Goal: Check status: Check status

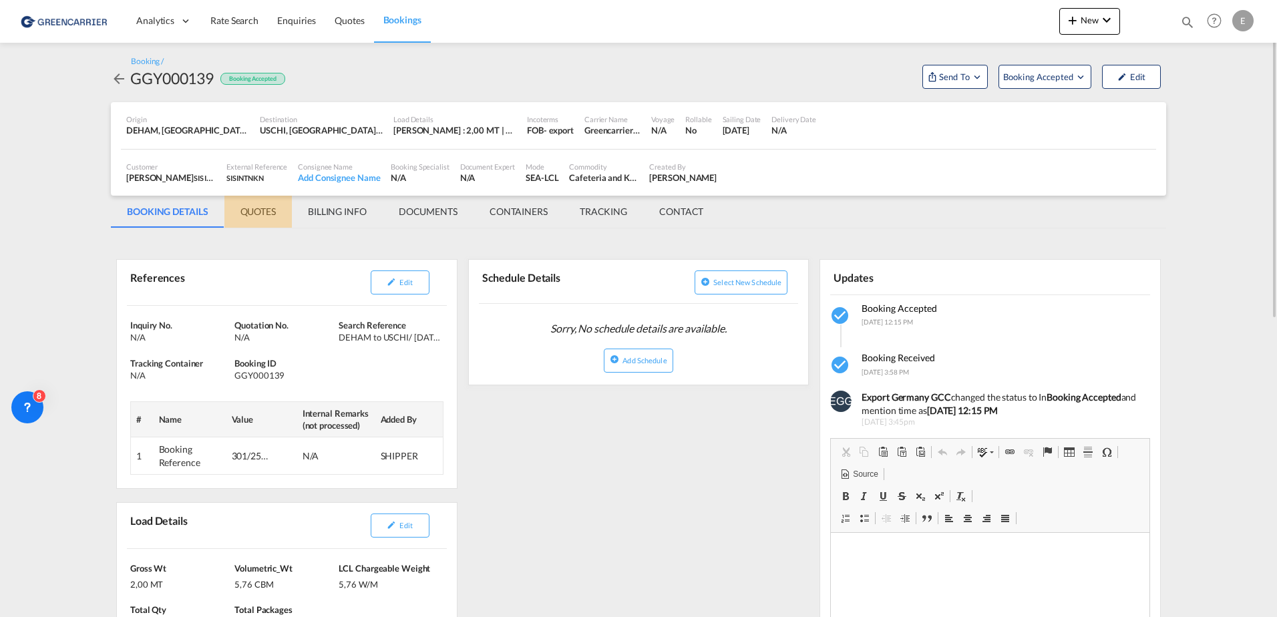
click at [262, 210] on md-tab-item "QUOTES" at bounding box center [257, 212] width 67 height 32
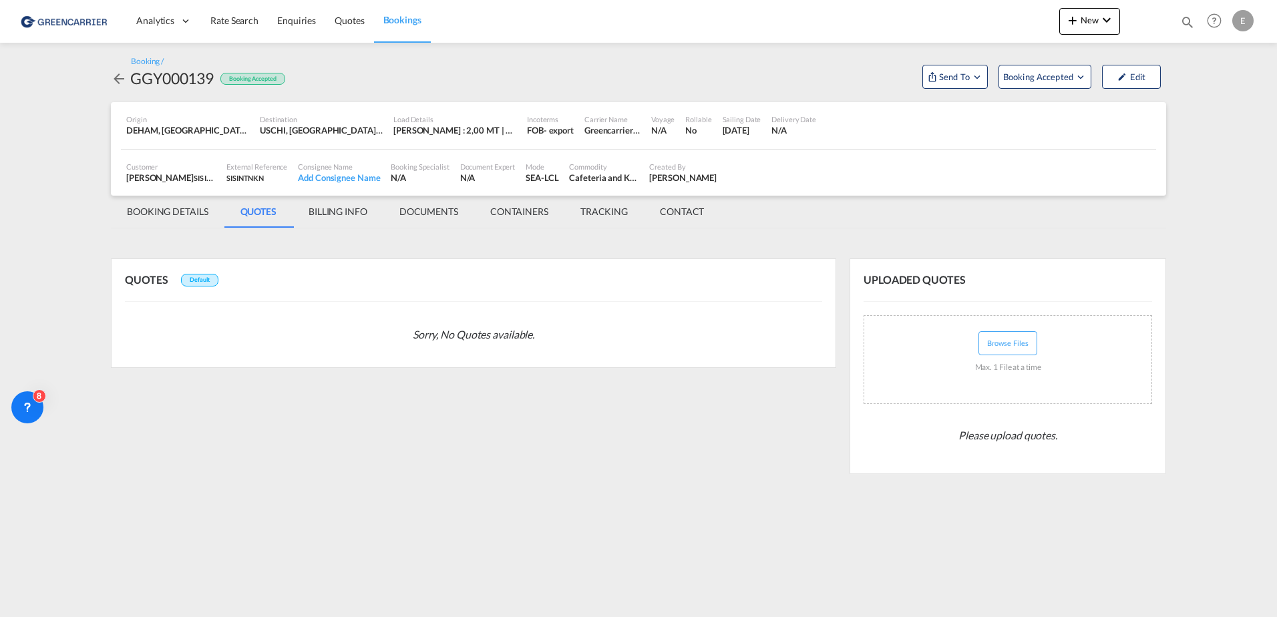
click at [332, 213] on md-tab-item "BILLING INFO" at bounding box center [337, 212] width 91 height 32
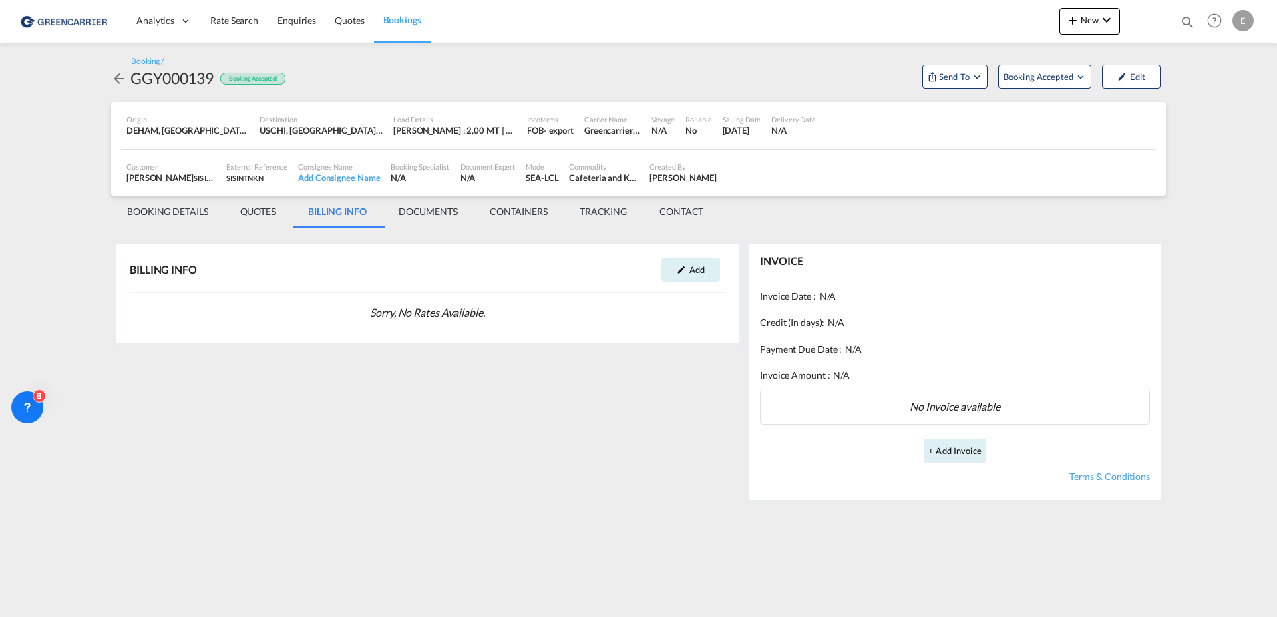
click at [422, 214] on md-tab-item "DOCUMENTS" at bounding box center [428, 212] width 91 height 32
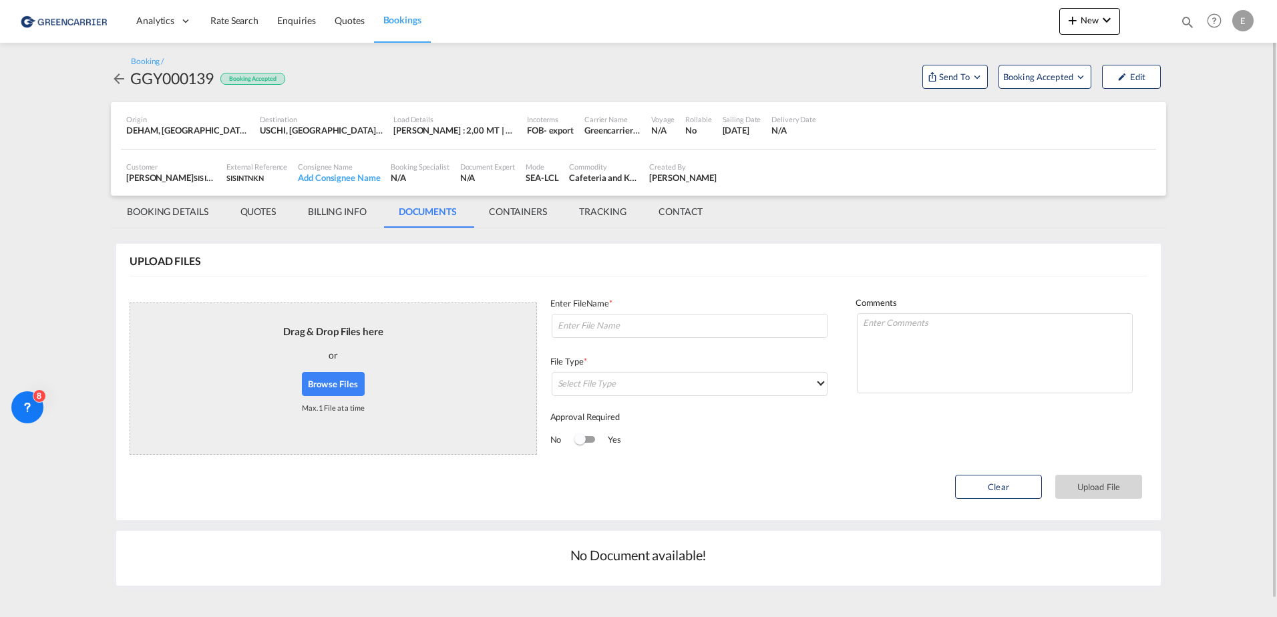
click at [524, 218] on md-tab-item "CONTAINERS" at bounding box center [518, 212] width 90 height 32
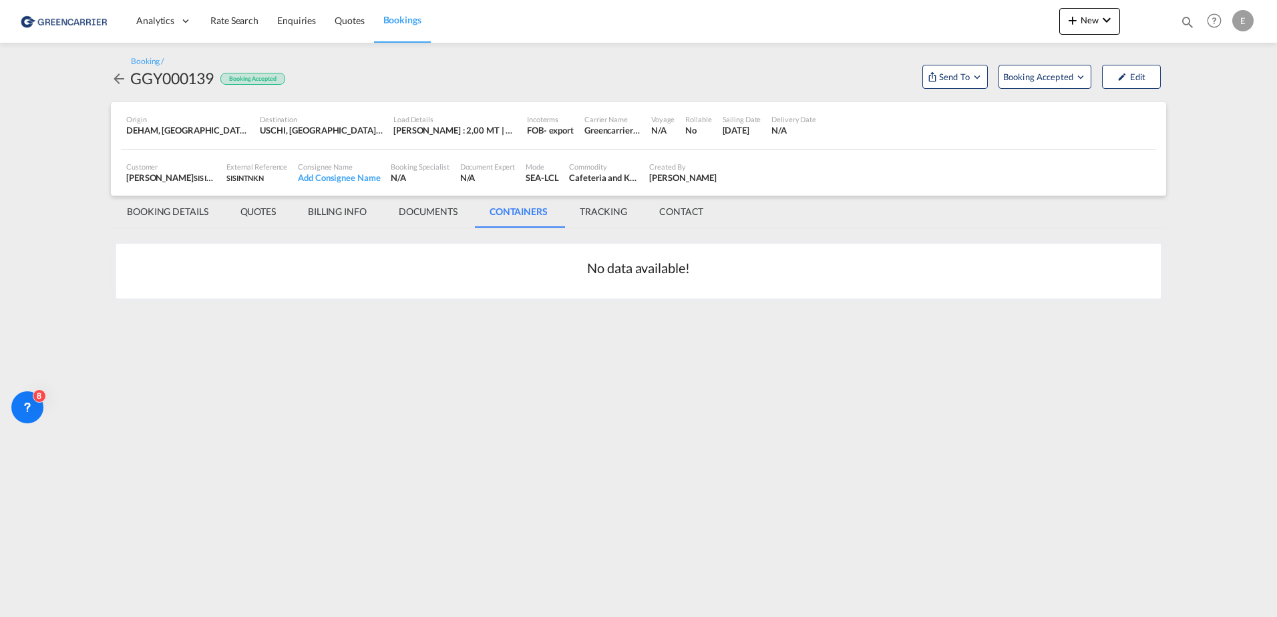
click at [606, 214] on md-tab-item "TRACKING" at bounding box center [603, 212] width 79 height 32
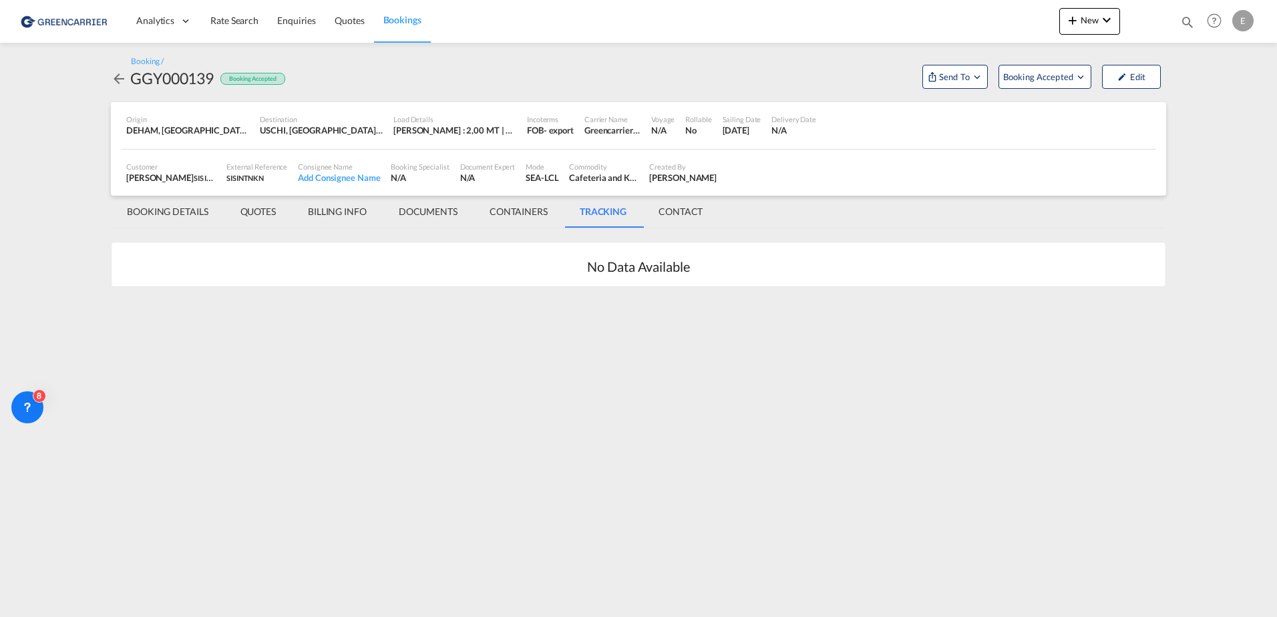
click at [684, 215] on md-tab-item "CONTACT" at bounding box center [680, 212] width 76 height 32
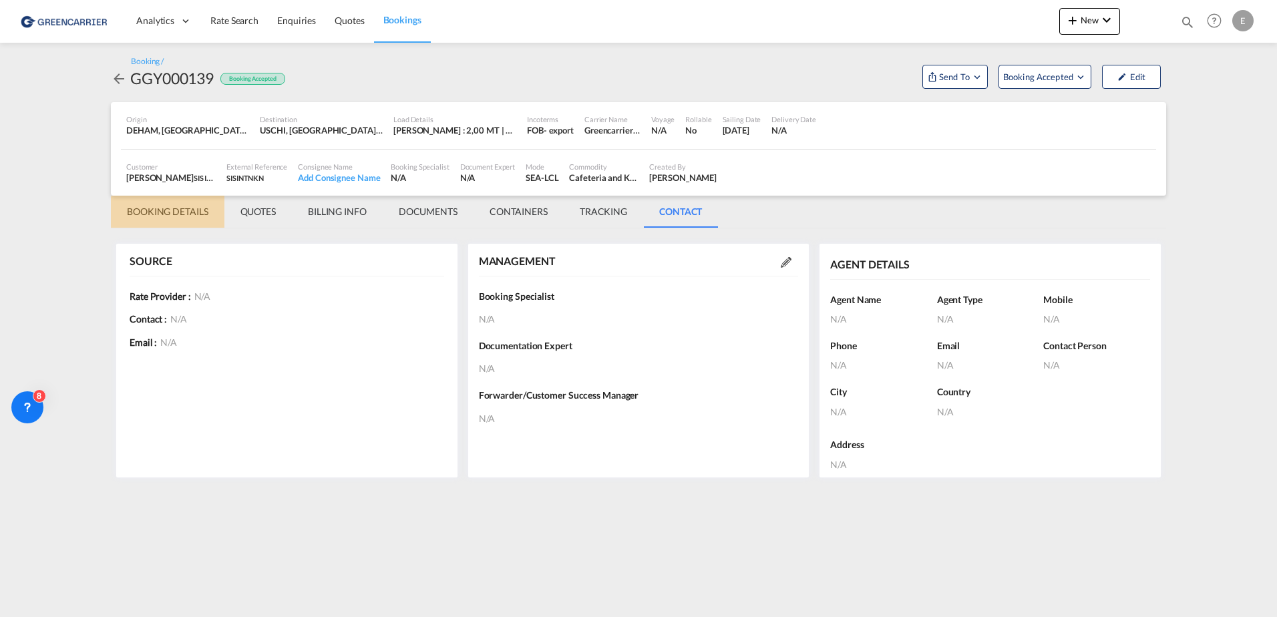
click at [180, 216] on md-tab-item "BOOKING DETAILS" at bounding box center [168, 212] width 114 height 32
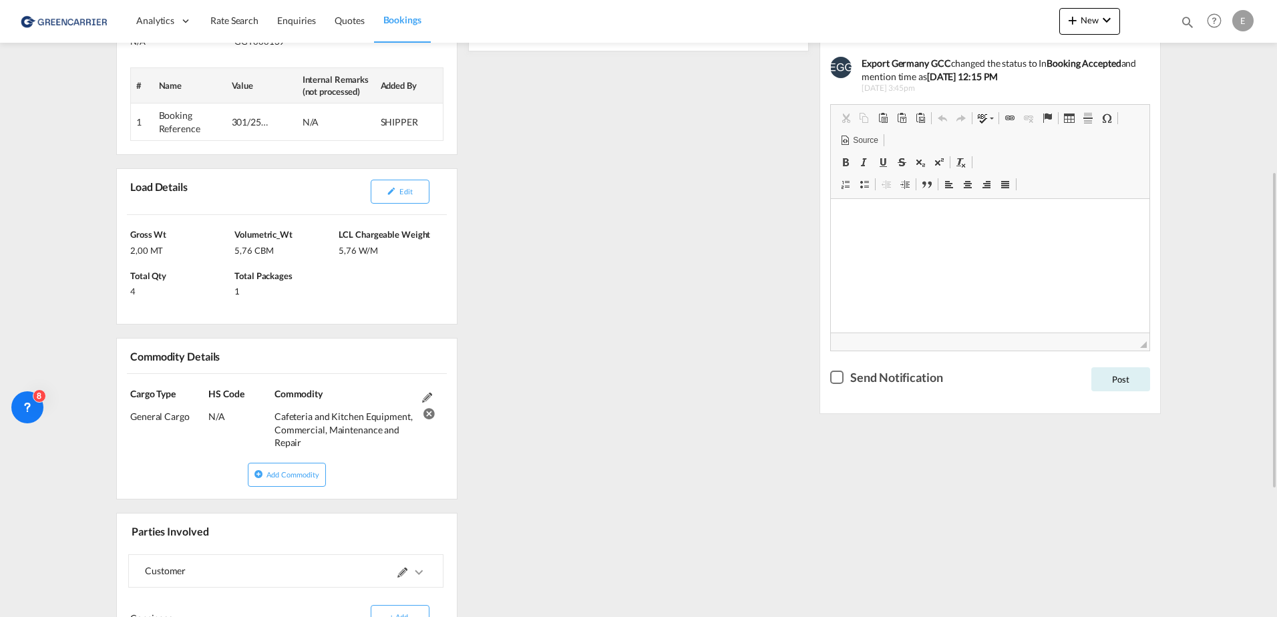
scroll to position [401, 0]
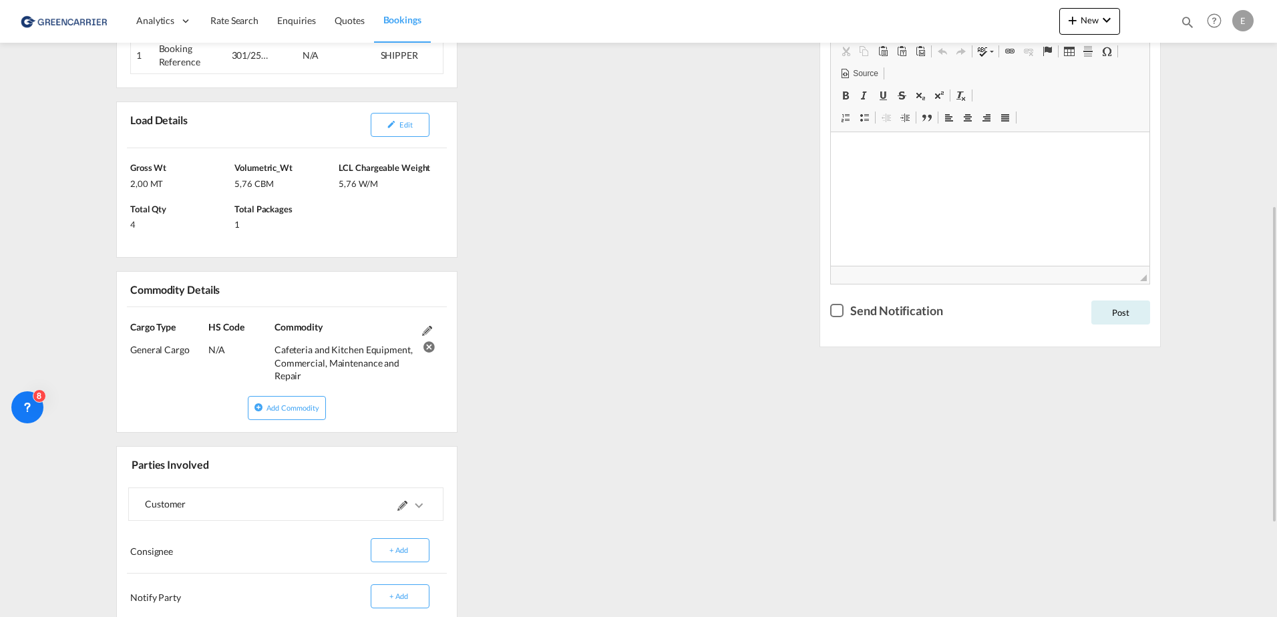
drag, startPoint x: 276, startPoint y: 353, endPoint x: 299, endPoint y: 373, distance: 30.3
click at [299, 373] on div "Cafeteria and Kitchen Equipment, Commercial, Maintenance and Repair" at bounding box center [344, 357] width 141 height 49
copy div "Cafeteria and Kitchen Equipment, Commercial, Maintenance and Repair"
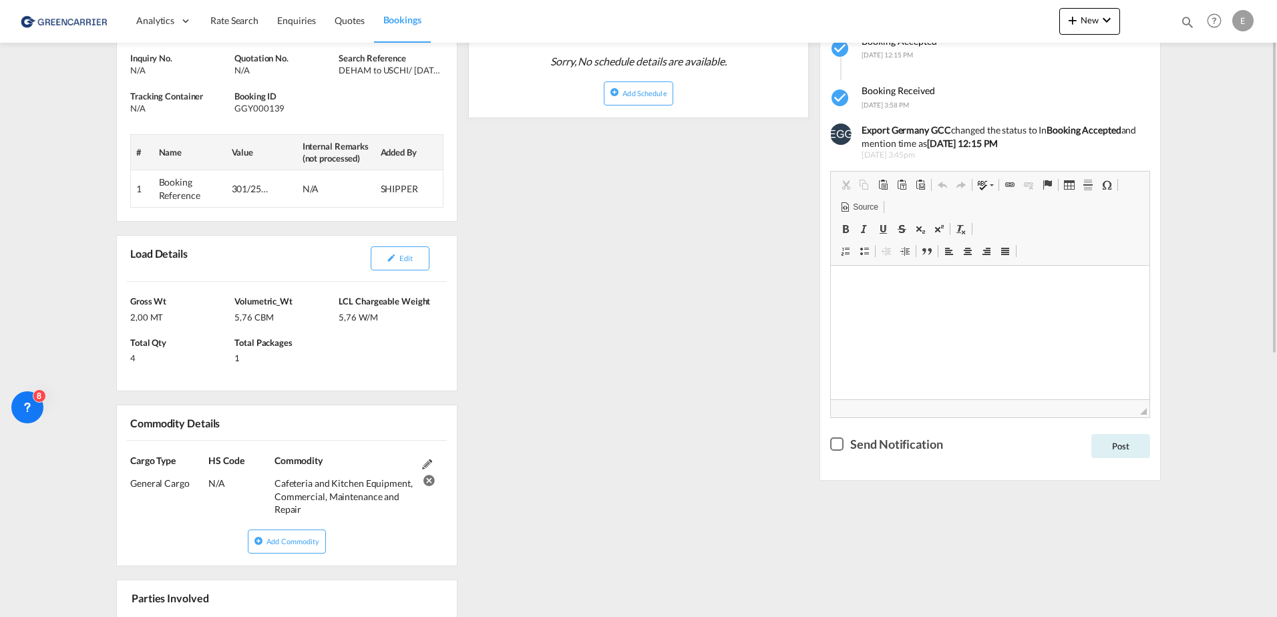
scroll to position [134, 0]
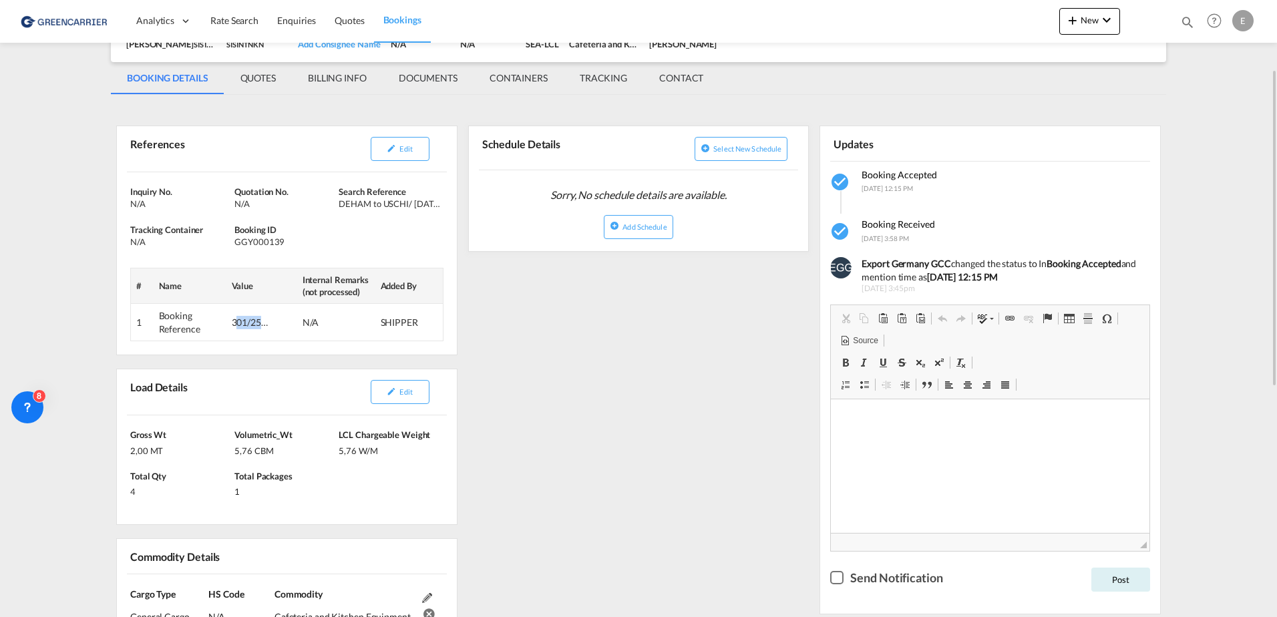
drag, startPoint x: 236, startPoint y: 323, endPoint x: 299, endPoint y: 324, distance: 62.8
click at [299, 324] on tr "1 Booking Reference 301/2510/037973 N/A SHIPPER" at bounding box center [287, 322] width 312 height 37
drag, startPoint x: 299, startPoint y: 324, endPoint x: 266, endPoint y: 357, distance: 46.3
click at [266, 357] on div "References Edit Inquiry No. N/A Quotation No. N/A Search Reference DEHAM to USC…" at bounding box center [287, 566] width 352 height 919
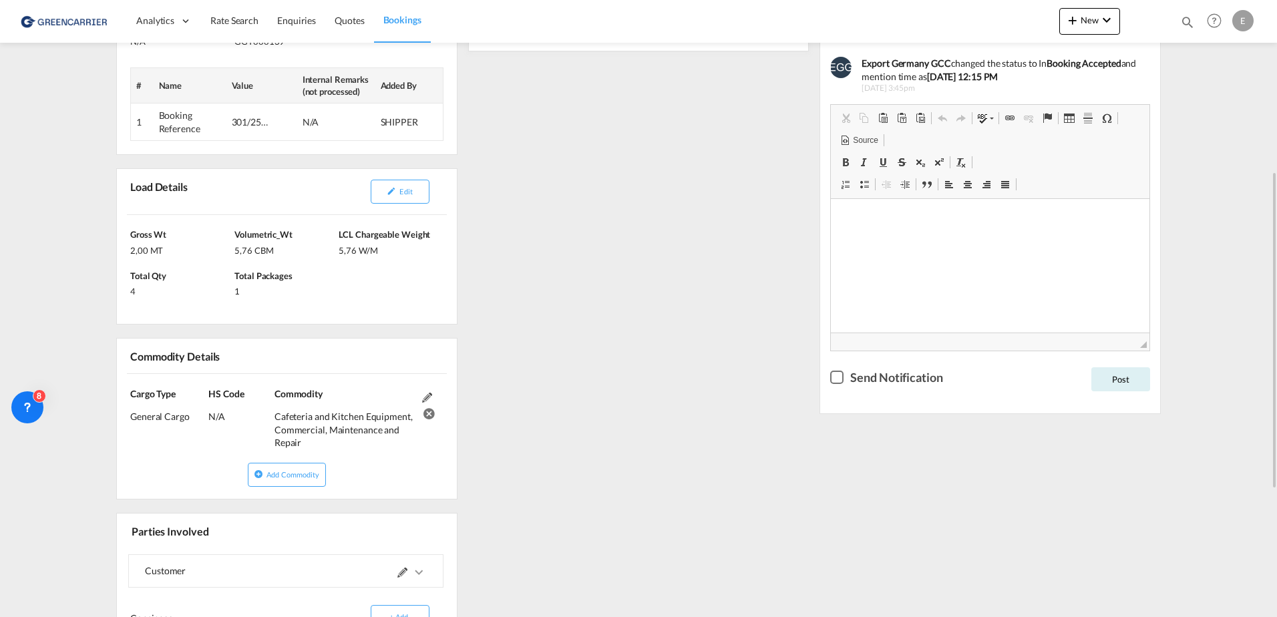
scroll to position [401, 0]
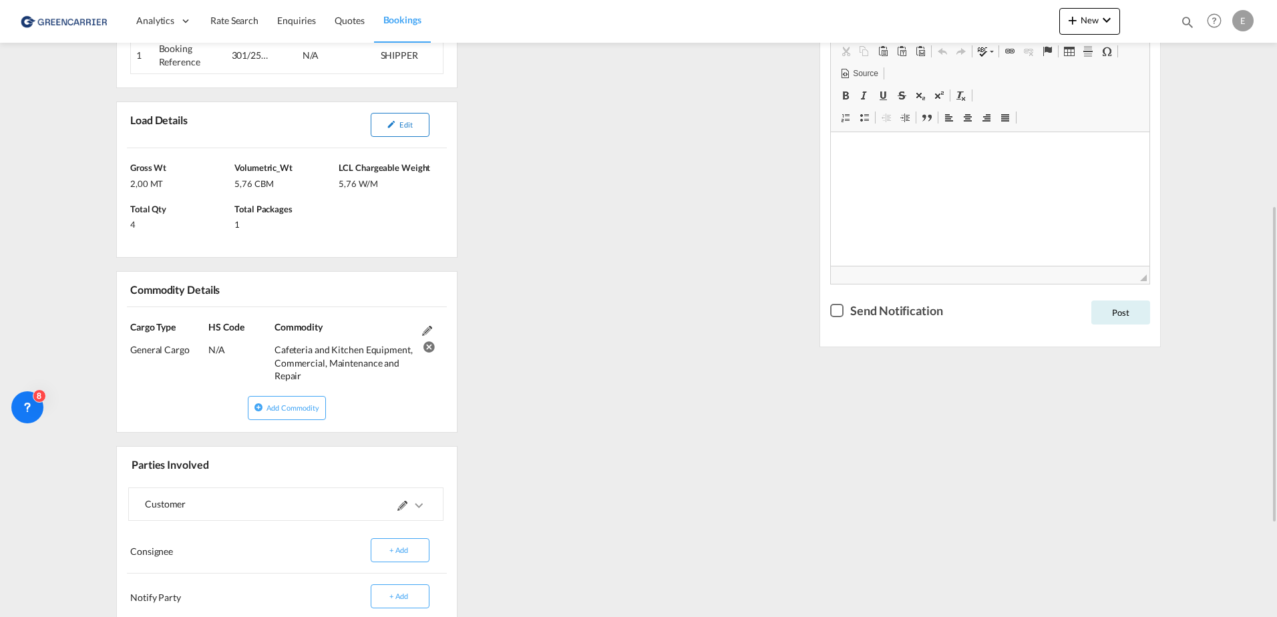
click at [397, 127] on button "Edit" at bounding box center [400, 125] width 59 height 24
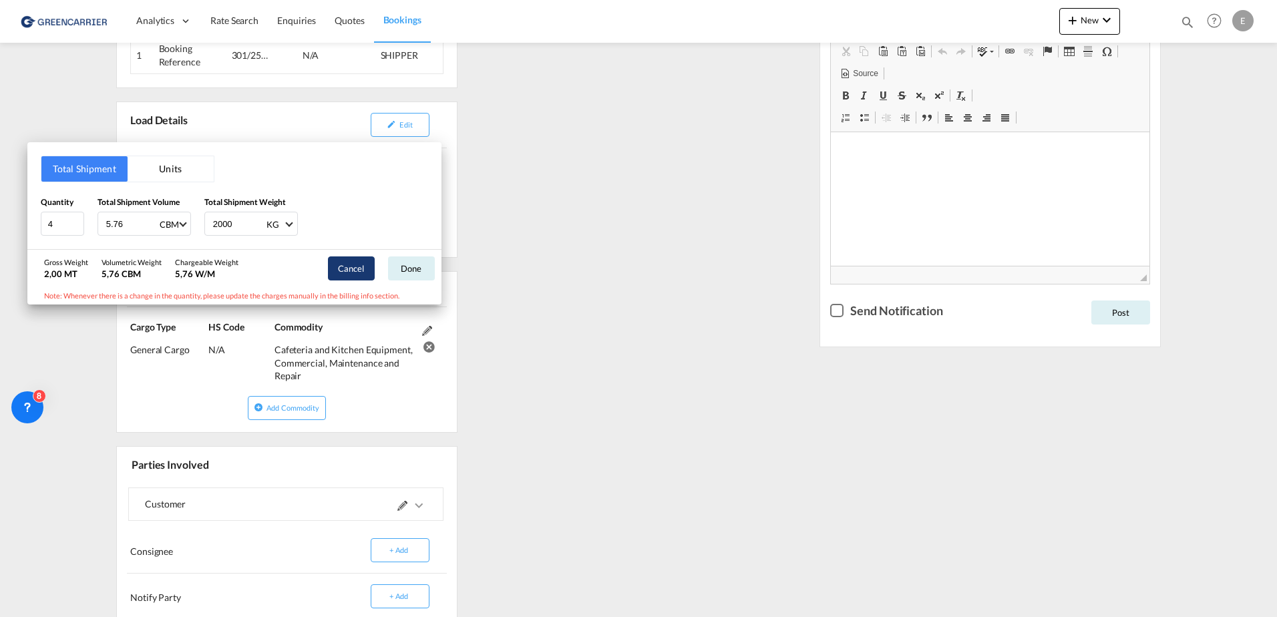
click at [364, 262] on button "Cancel" at bounding box center [351, 268] width 47 height 24
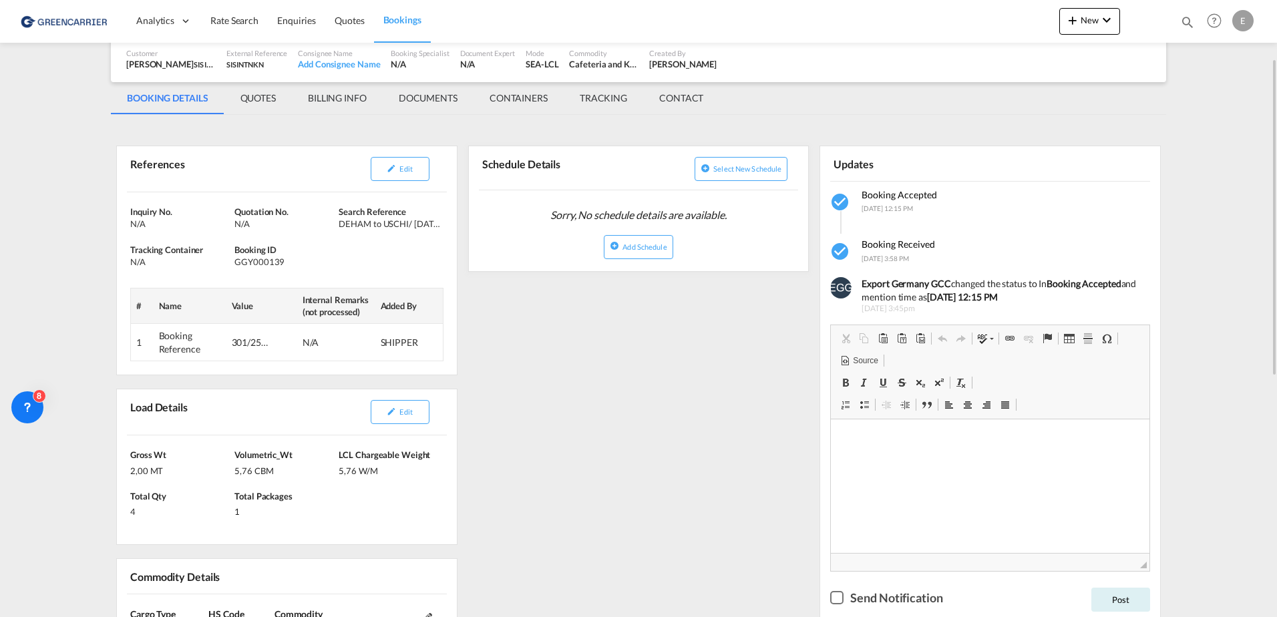
scroll to position [0, 0]
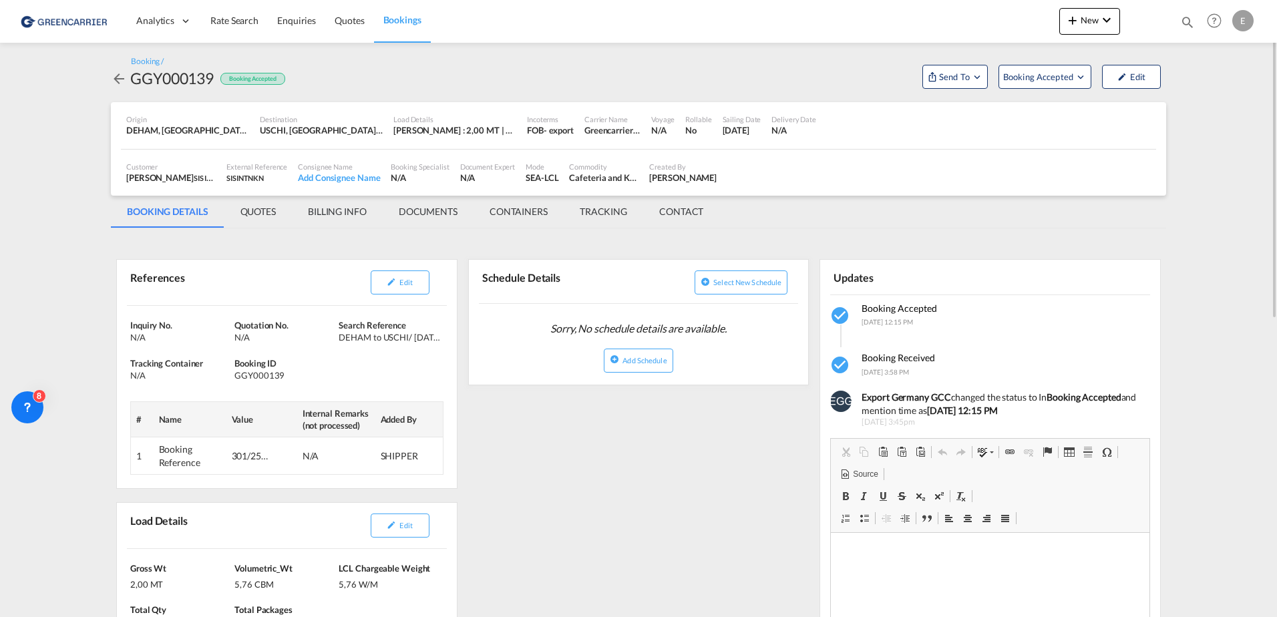
click at [656, 198] on md-tab-item "CONTACT" at bounding box center [681, 212] width 76 height 32
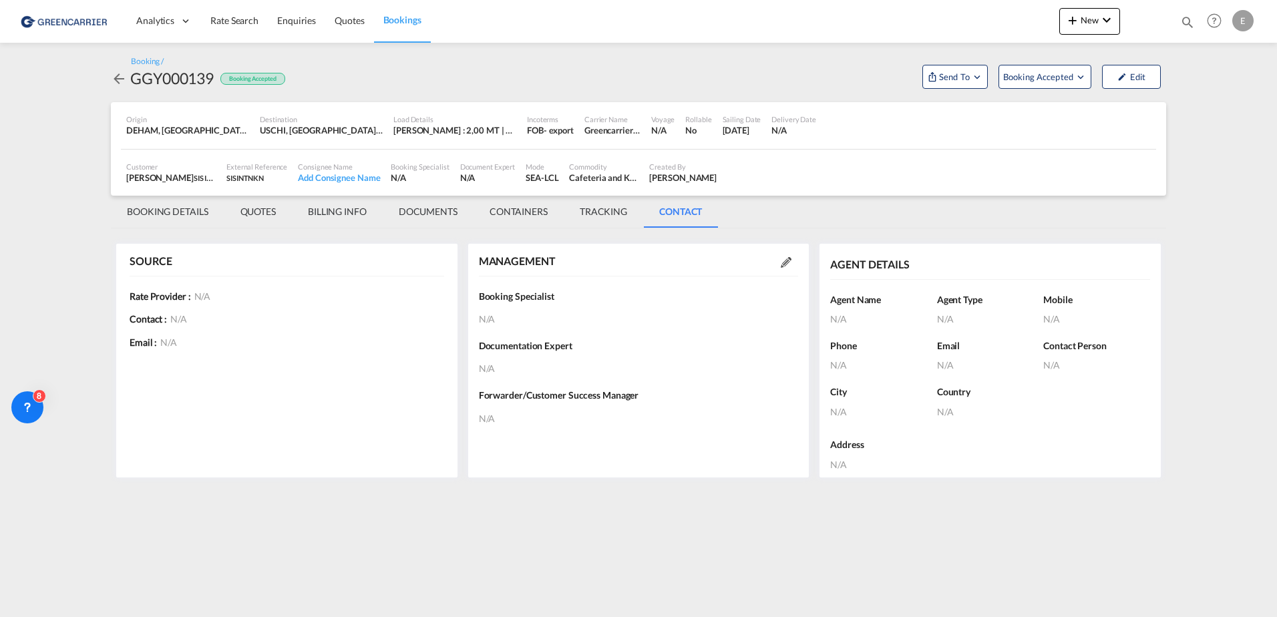
click at [600, 212] on md-tab-item "TRACKING" at bounding box center [603, 212] width 79 height 32
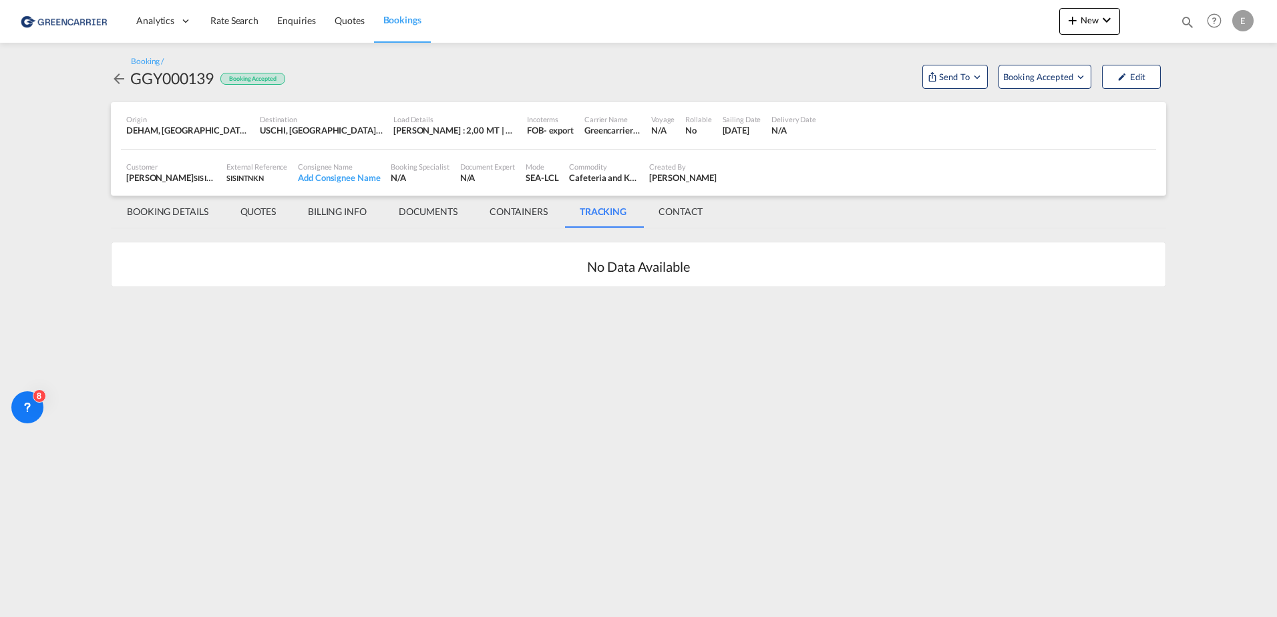
click at [505, 222] on md-tab-item "CONTAINERS" at bounding box center [518, 212] width 90 height 32
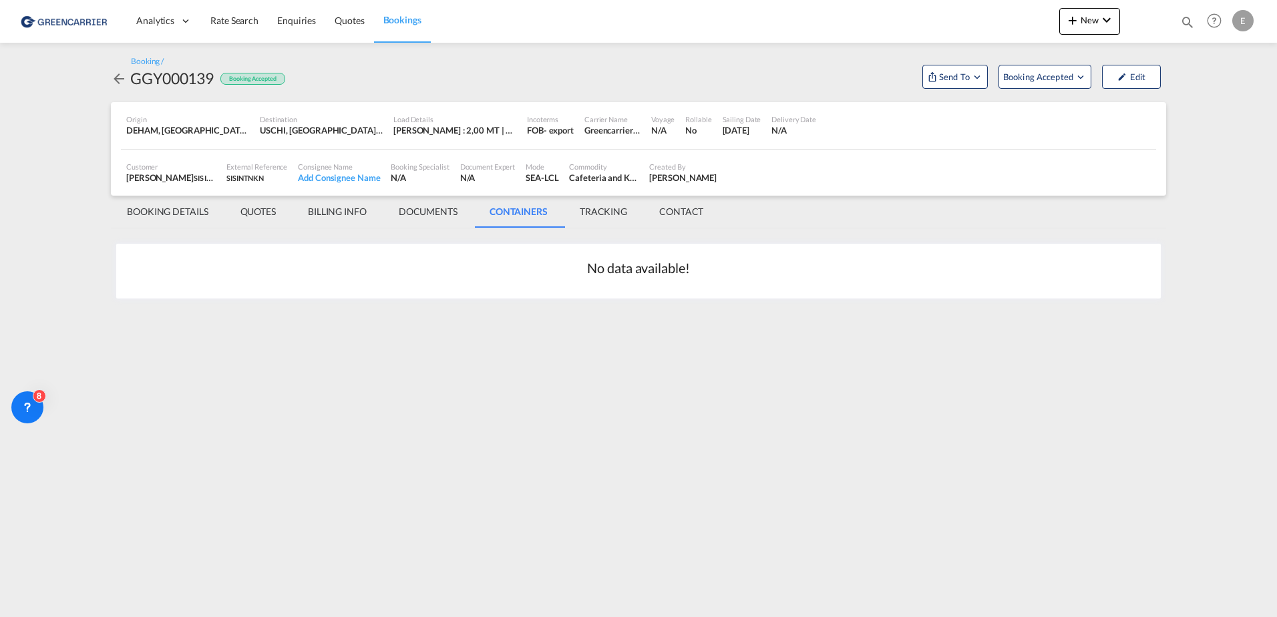
drag, startPoint x: 505, startPoint y: 222, endPoint x: 422, endPoint y: 218, distance: 82.9
click at [422, 218] on md-tab-item "DOCUMENTS" at bounding box center [428, 212] width 91 height 32
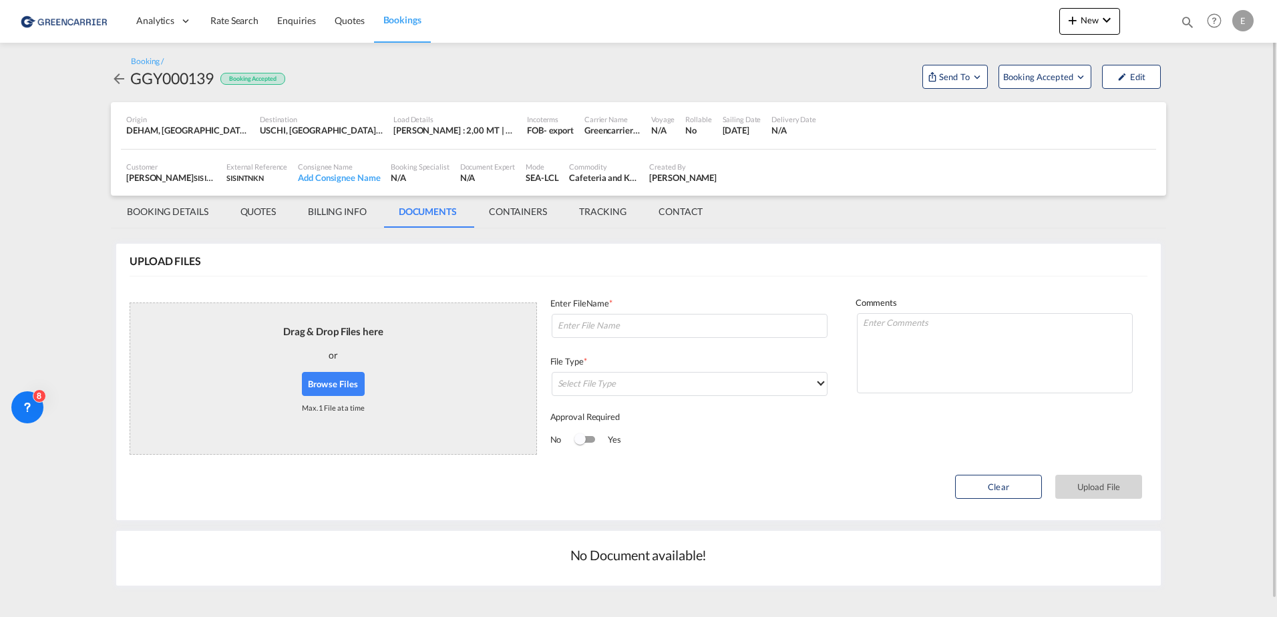
click at [342, 212] on md-tab-item "BILLING INFO" at bounding box center [337, 212] width 91 height 32
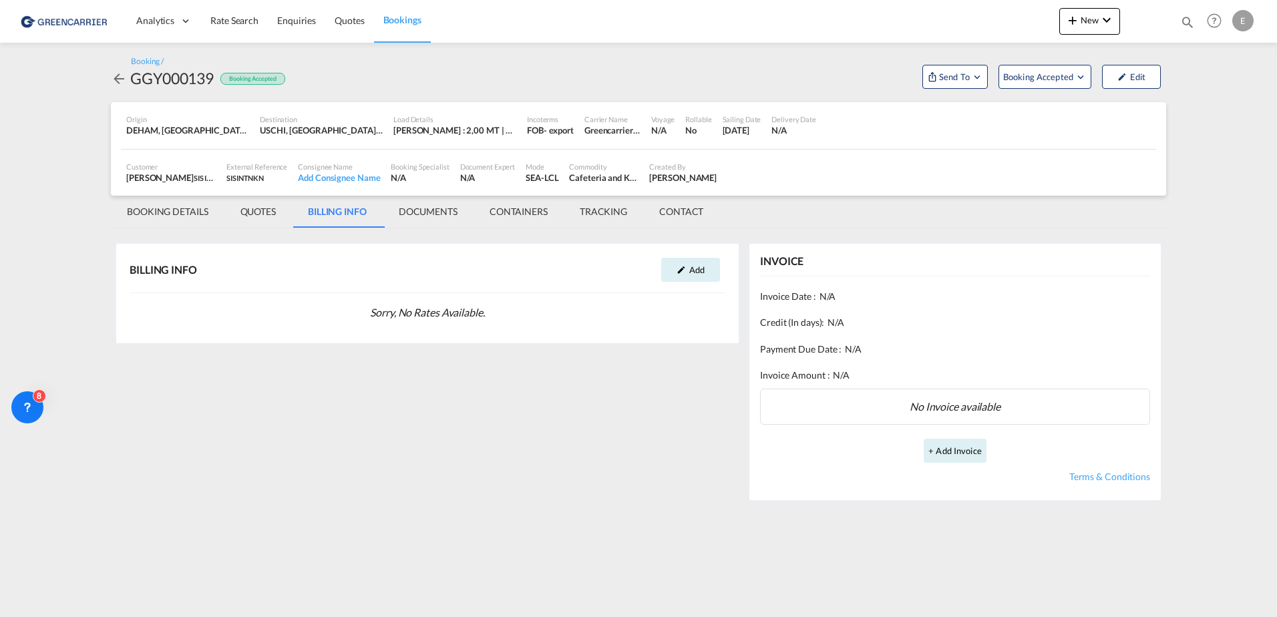
click at [265, 216] on md-tab-item "QUOTES" at bounding box center [257, 212] width 67 height 32
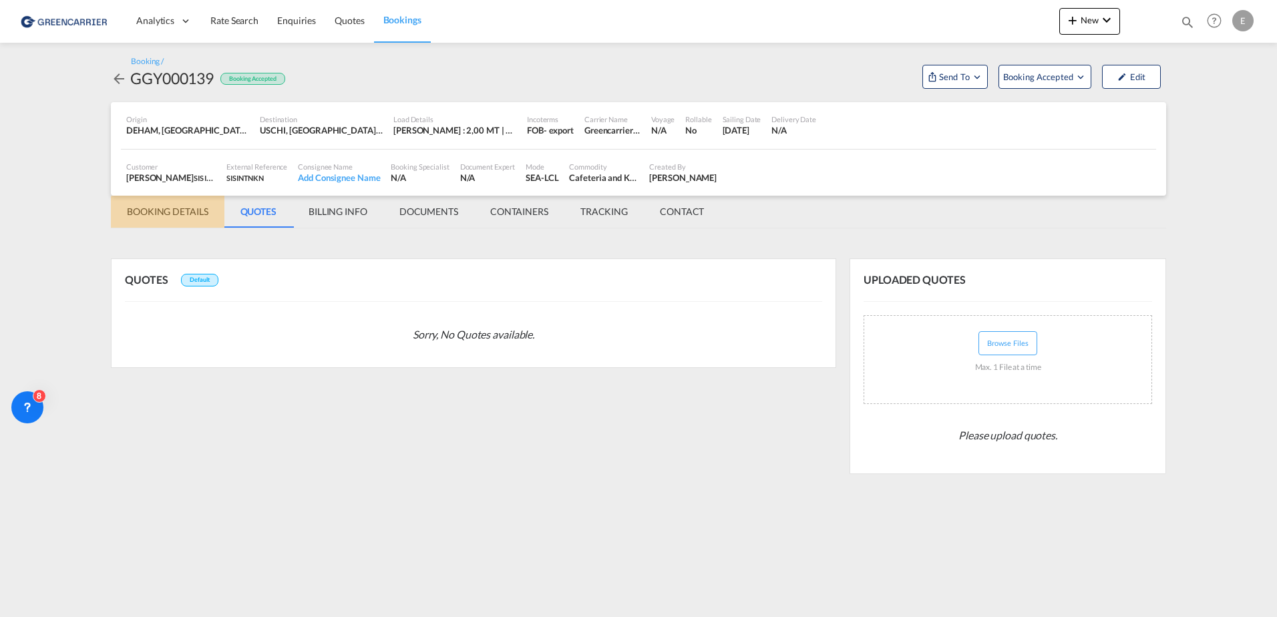
click at [172, 216] on md-tab-item "BOOKING DETAILS" at bounding box center [168, 212] width 114 height 32
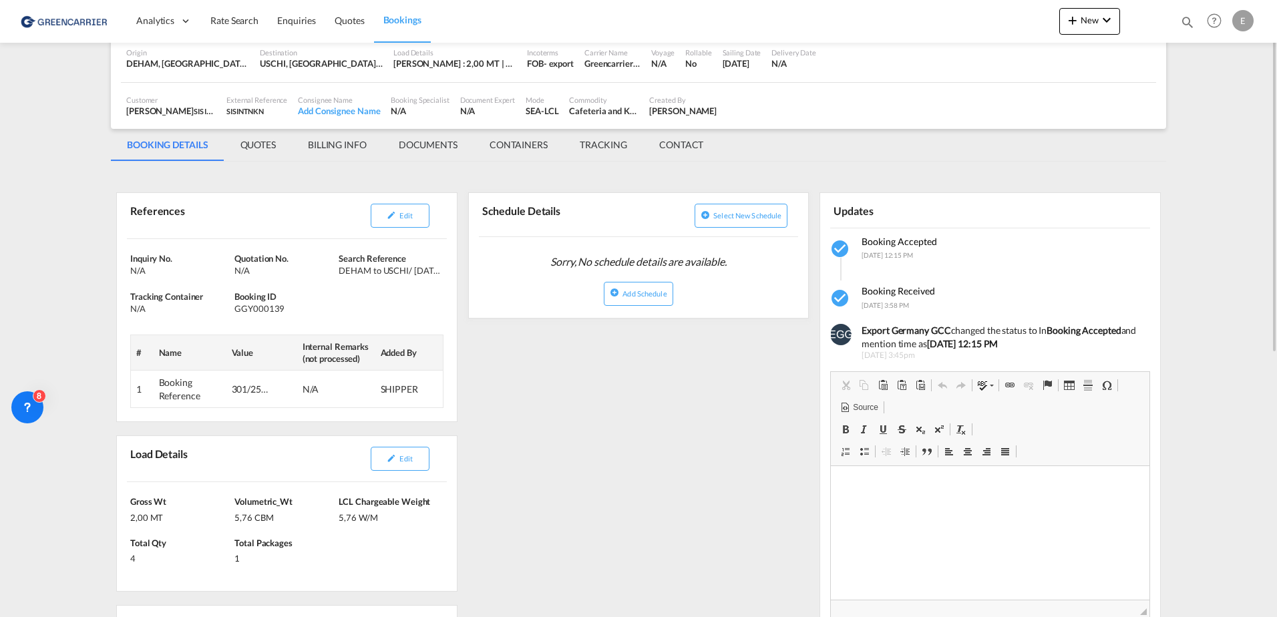
scroll to position [134, 0]
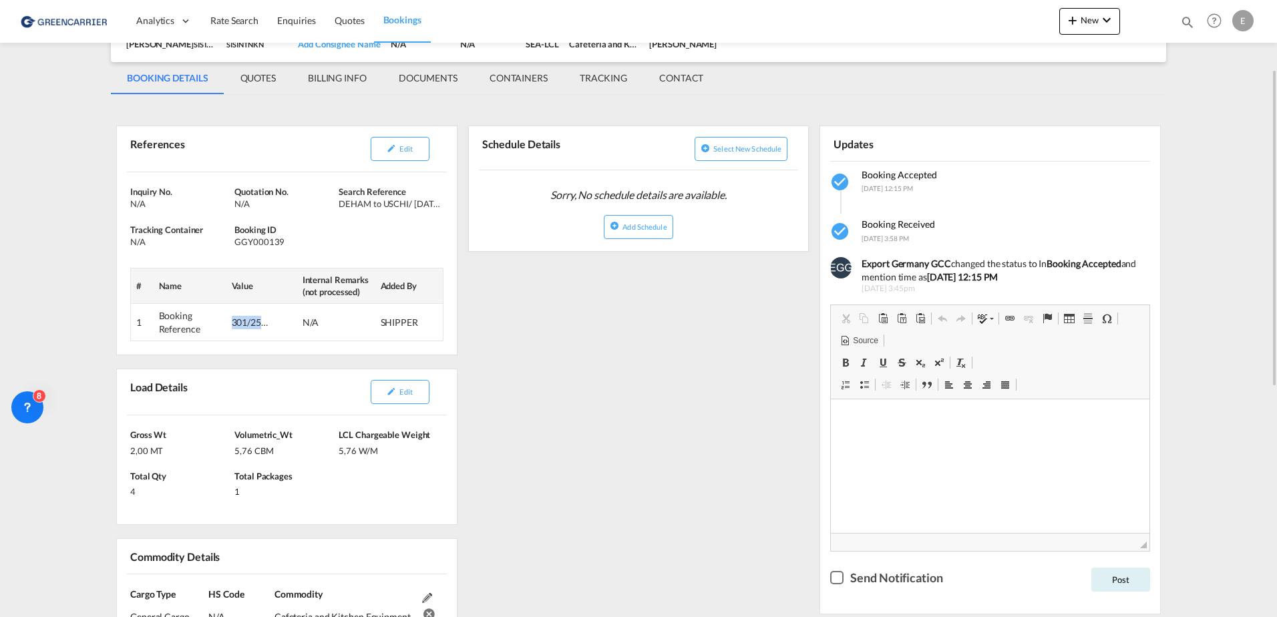
drag, startPoint x: 228, startPoint y: 321, endPoint x: 291, endPoint y: 325, distance: 63.6
click at [291, 325] on td "301/2510/037973" at bounding box center [261, 322] width 71 height 37
drag, startPoint x: 291, startPoint y: 325, endPoint x: 254, endPoint y: 323, distance: 37.4
click at [254, 323] on div "301/2510/037973" at bounding box center [252, 322] width 40 height 13
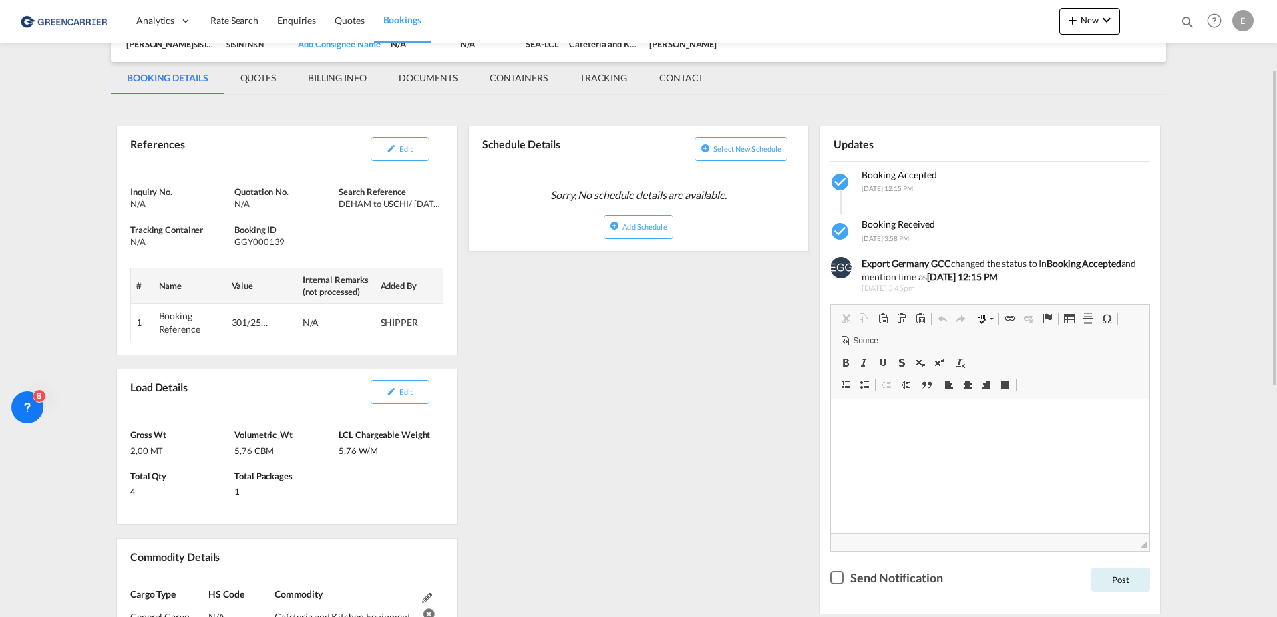
drag, startPoint x: 254, startPoint y: 323, endPoint x: 244, endPoint y: 322, distance: 9.4
click at [244, 322] on div "301/2510/037973" at bounding box center [252, 322] width 40 height 13
click at [240, 307] on td "301/2510/037973" at bounding box center [261, 322] width 71 height 37
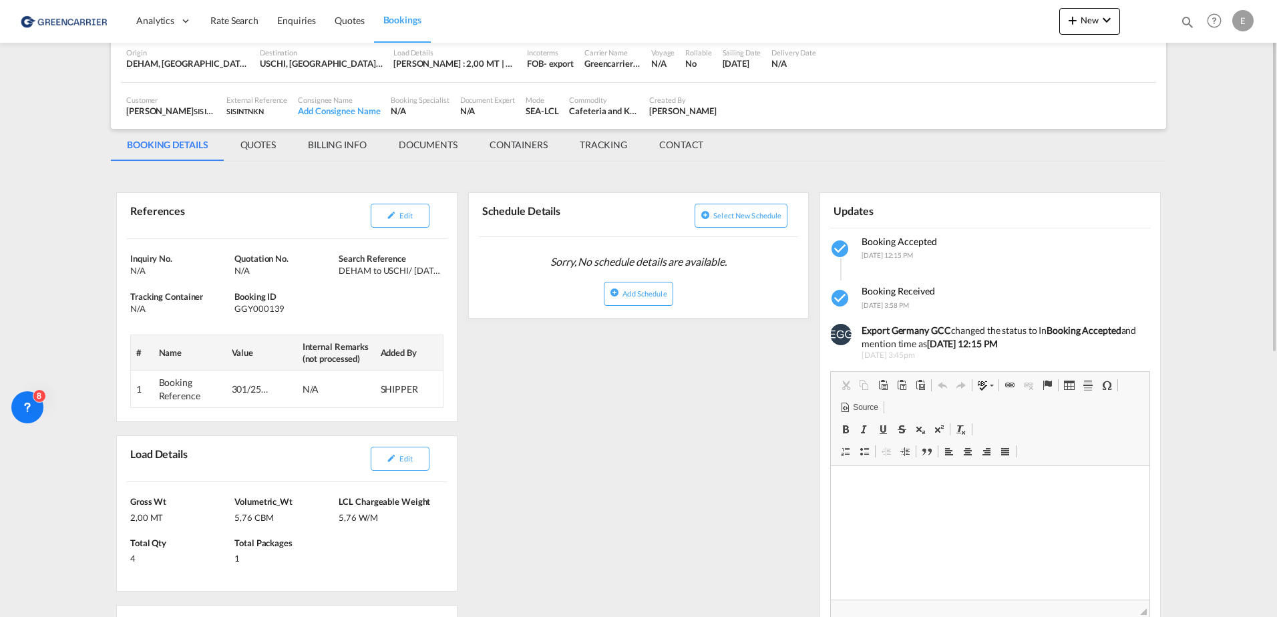
scroll to position [0, 0]
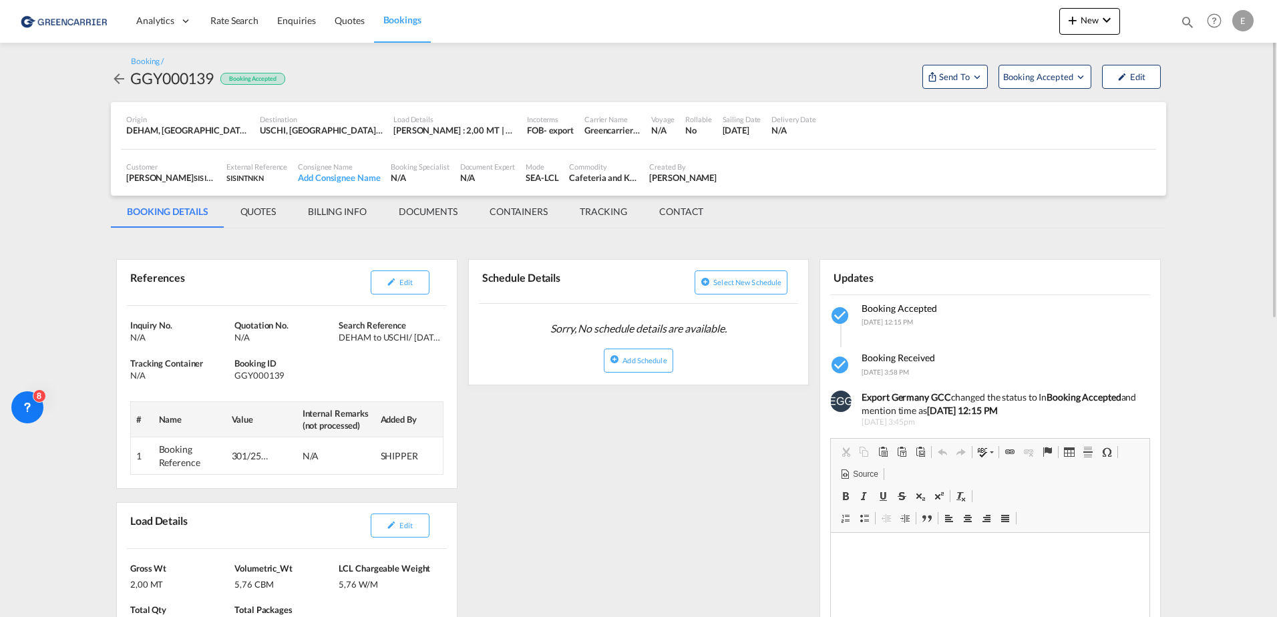
click at [116, 79] on md-icon "icon-arrow-left" at bounding box center [119, 79] width 16 height 16
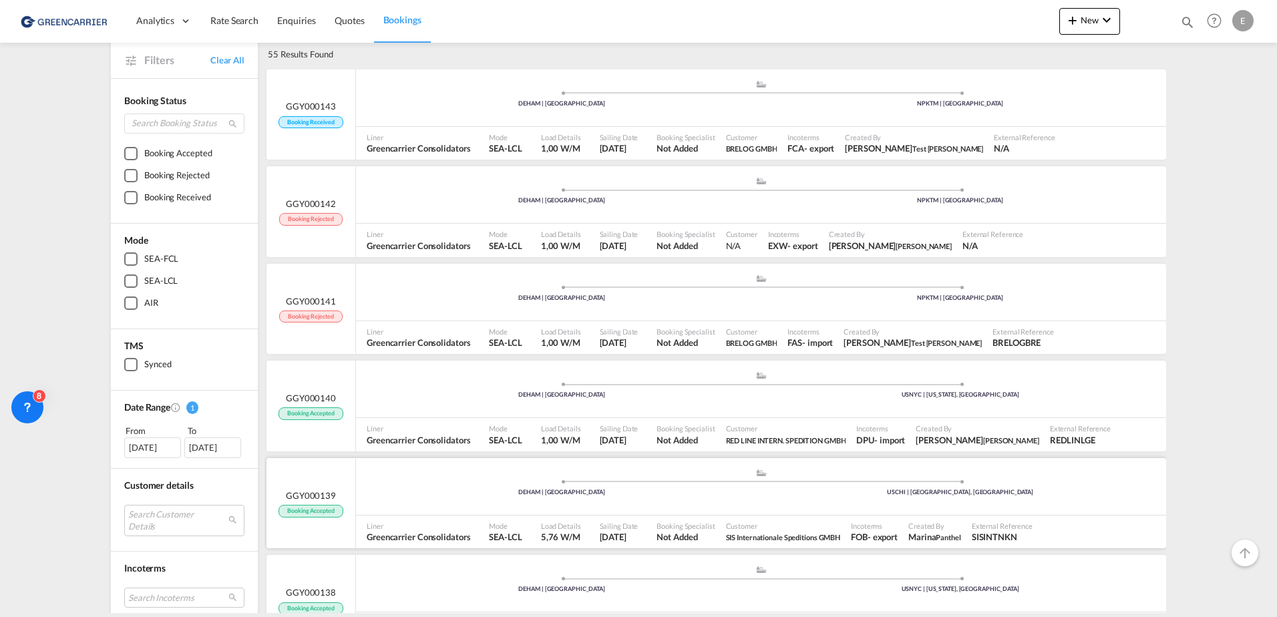
scroll to position [134, 0]
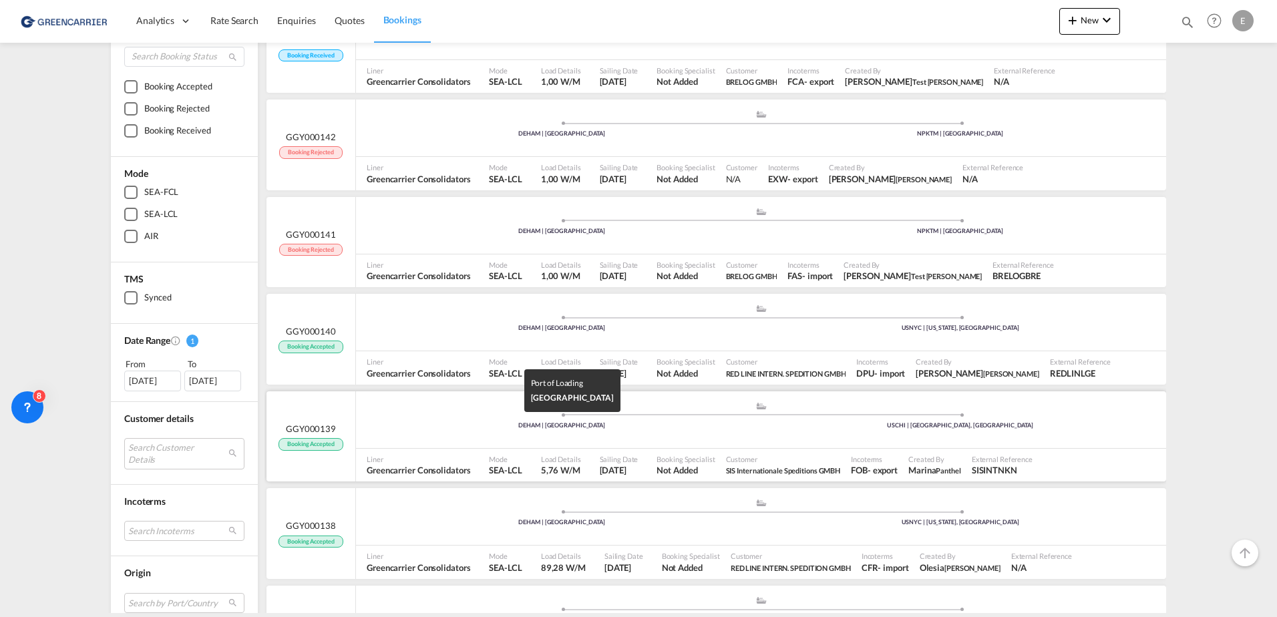
click at [440, 421] on div "DEHAM | [GEOGRAPHIC_DATA]" at bounding box center [562, 425] width 399 height 9
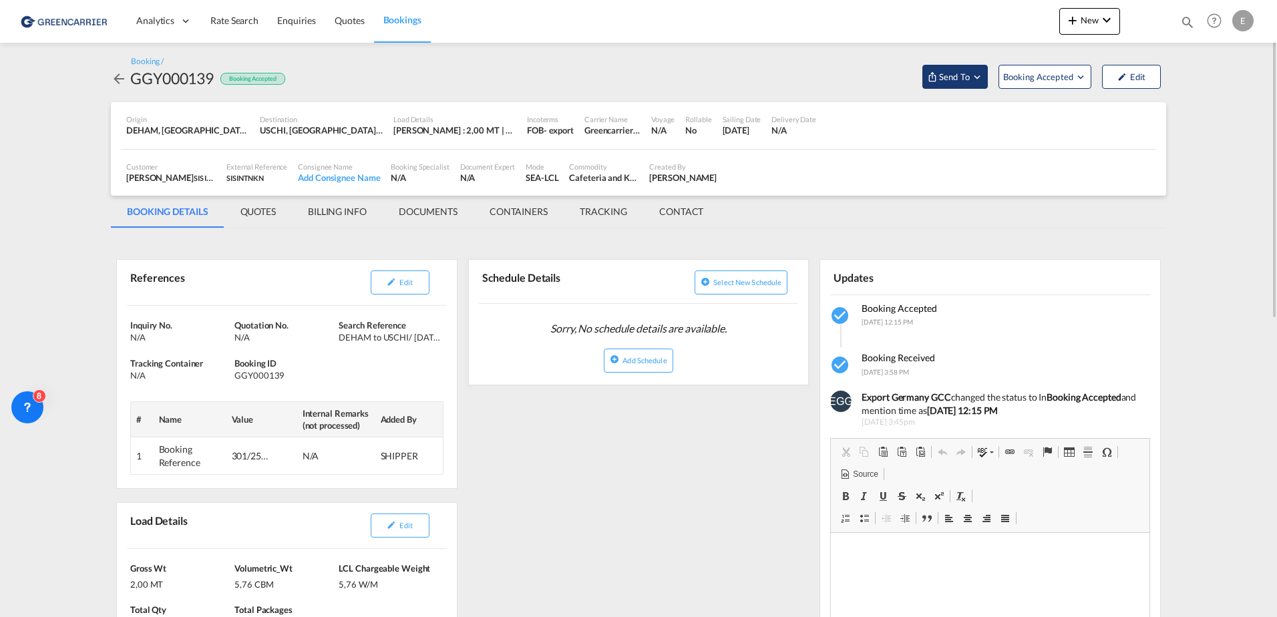
click at [977, 87] on button "Send To" at bounding box center [954, 77] width 65 height 24
click at [1074, 122] on span "Send Booking" at bounding box center [1087, 122] width 53 height 21
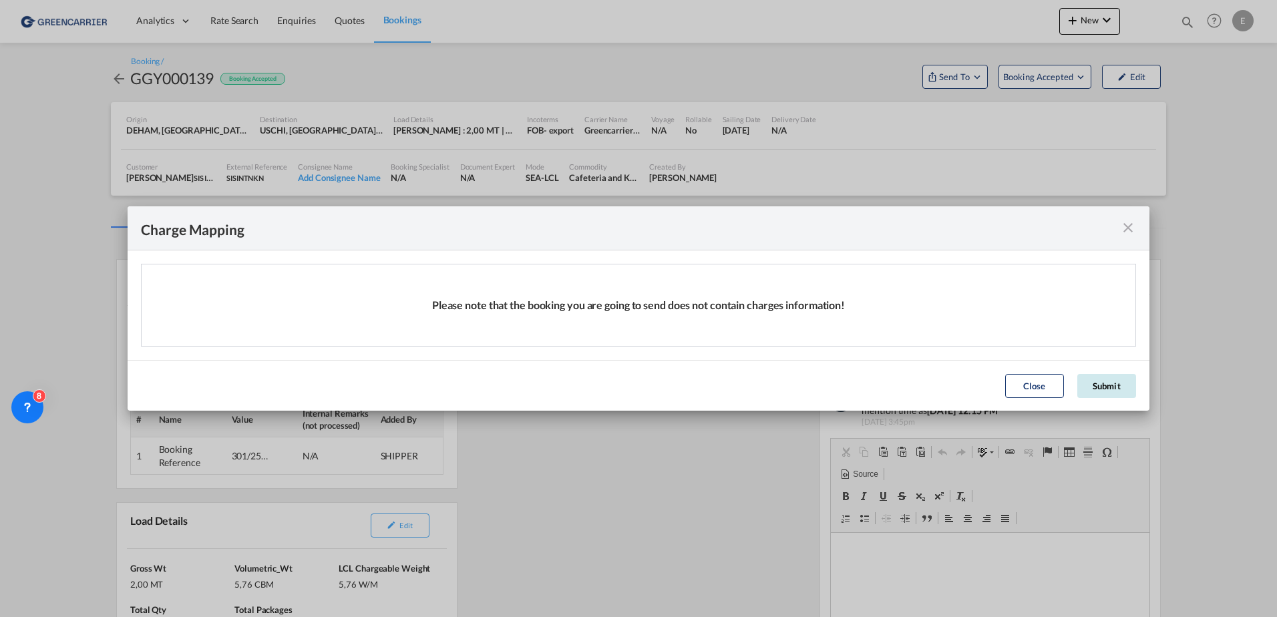
click at [1101, 389] on button "Submit" at bounding box center [1106, 386] width 59 height 24
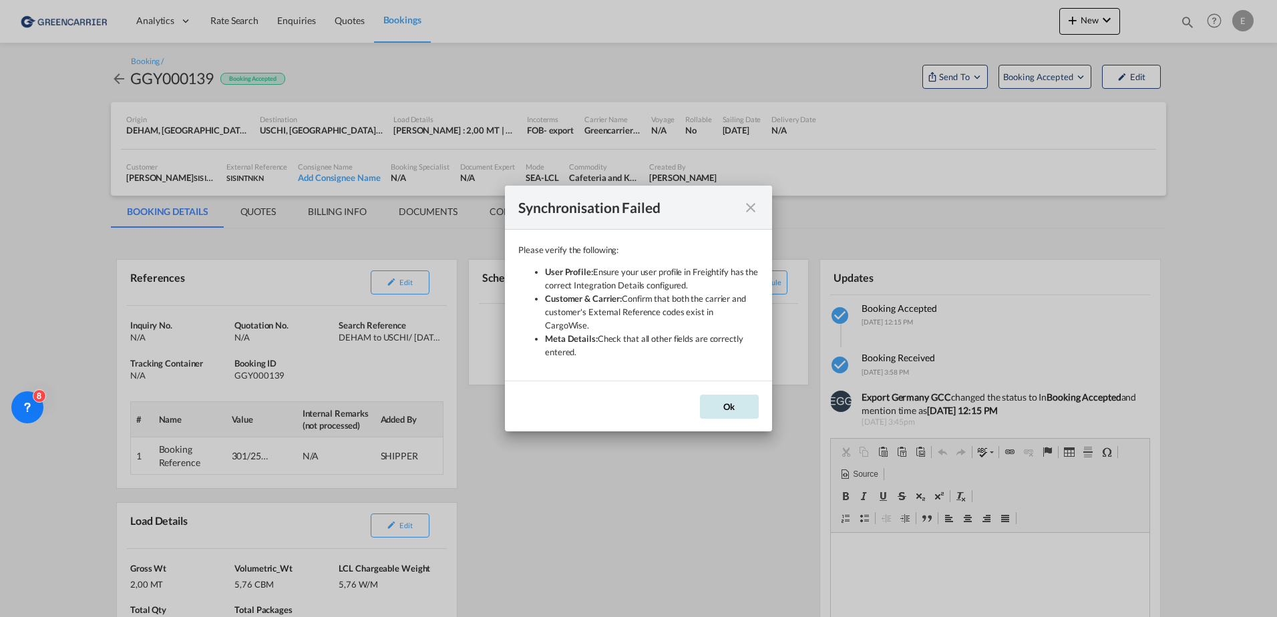
click at [732, 398] on button "Ok" at bounding box center [729, 407] width 59 height 24
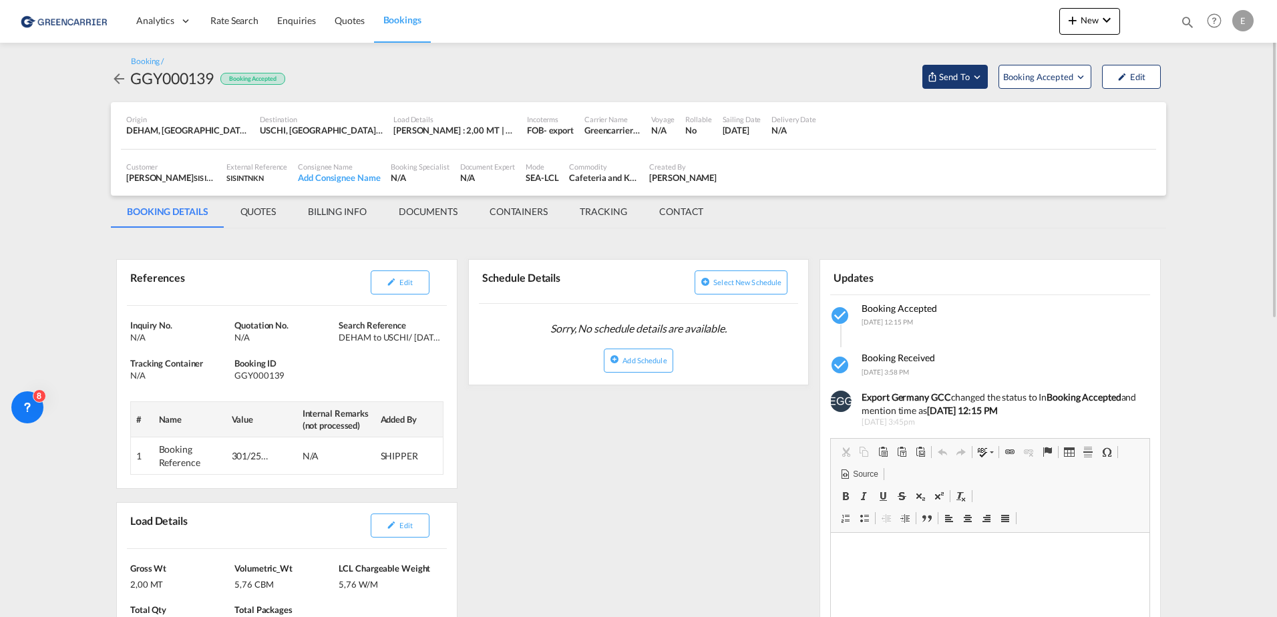
click at [959, 85] on button "Send To" at bounding box center [954, 77] width 65 height 24
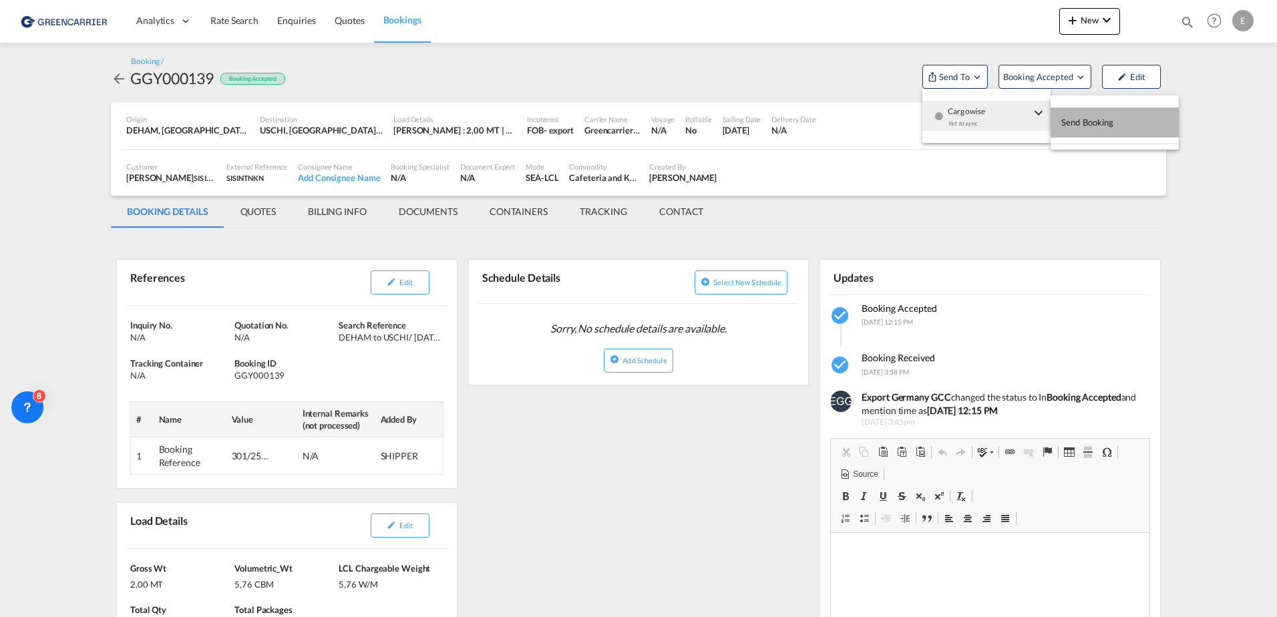
click at [1077, 121] on span "Send Booking" at bounding box center [1087, 122] width 53 height 21
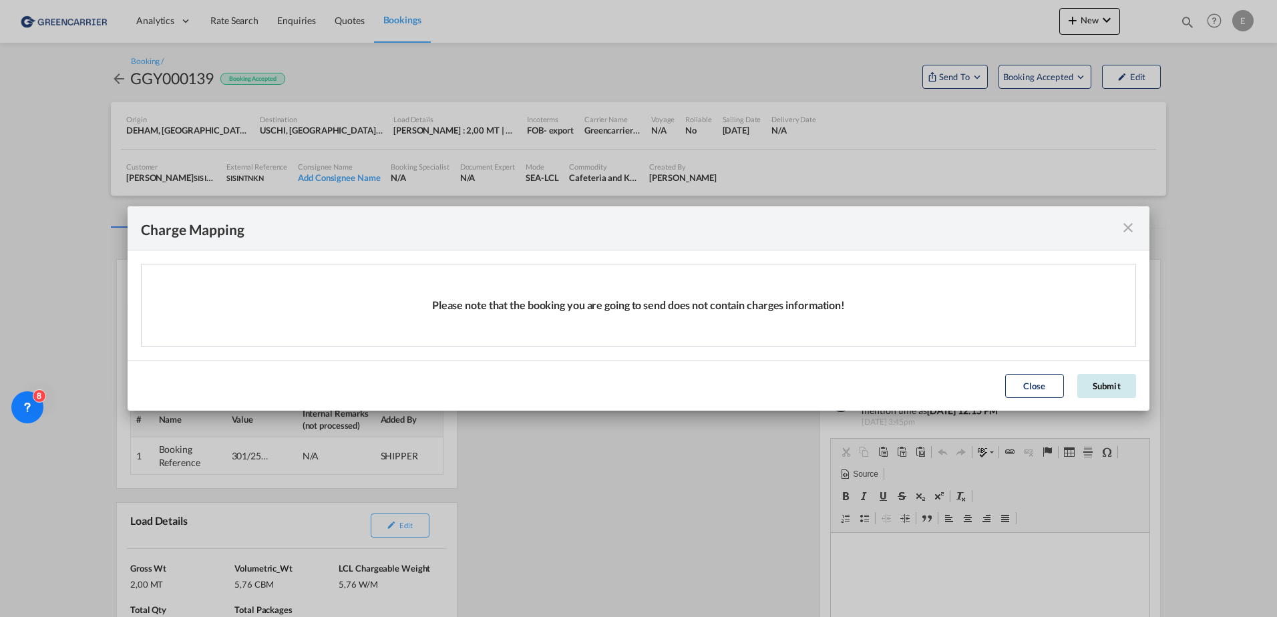
click at [1098, 382] on button "Submit" at bounding box center [1106, 386] width 59 height 24
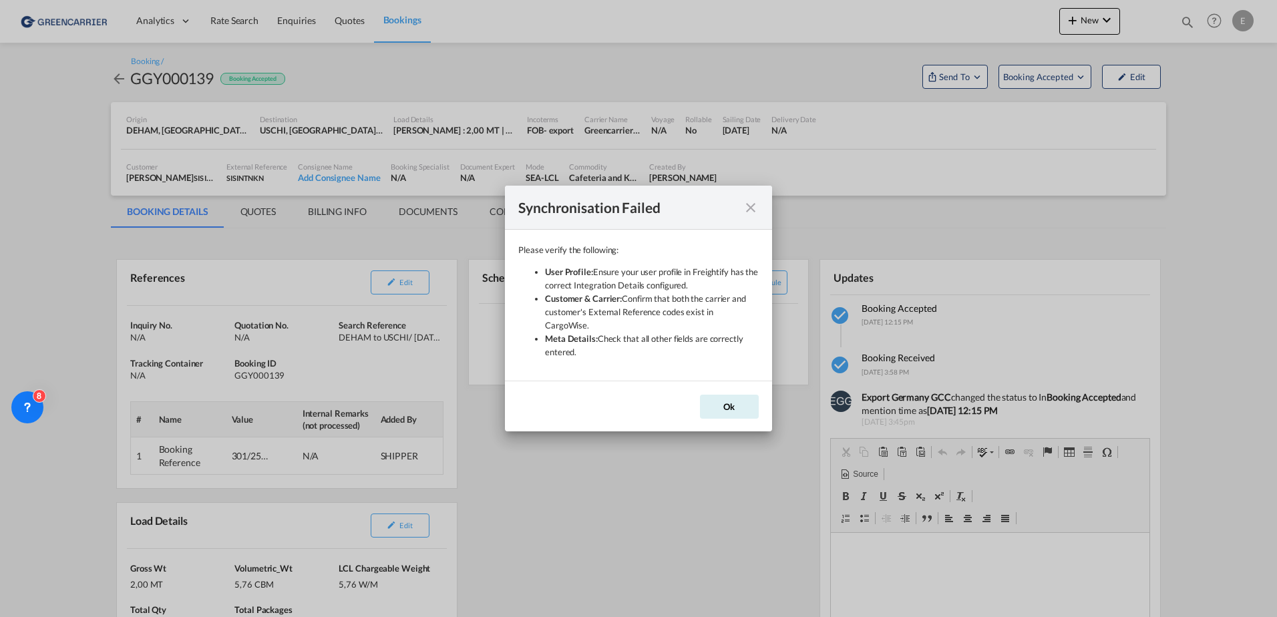
drag, startPoint x: 599, startPoint y: 335, endPoint x: 615, endPoint y: 351, distance: 23.1
click at [615, 351] on li "Meta Details: Check that all other fields are correctly entered." at bounding box center [652, 345] width 214 height 27
drag, startPoint x: 615, startPoint y: 351, endPoint x: 754, endPoint y: 215, distance: 194.5
click at [754, 215] on md-icon "icon-close" at bounding box center [750, 208] width 16 height 16
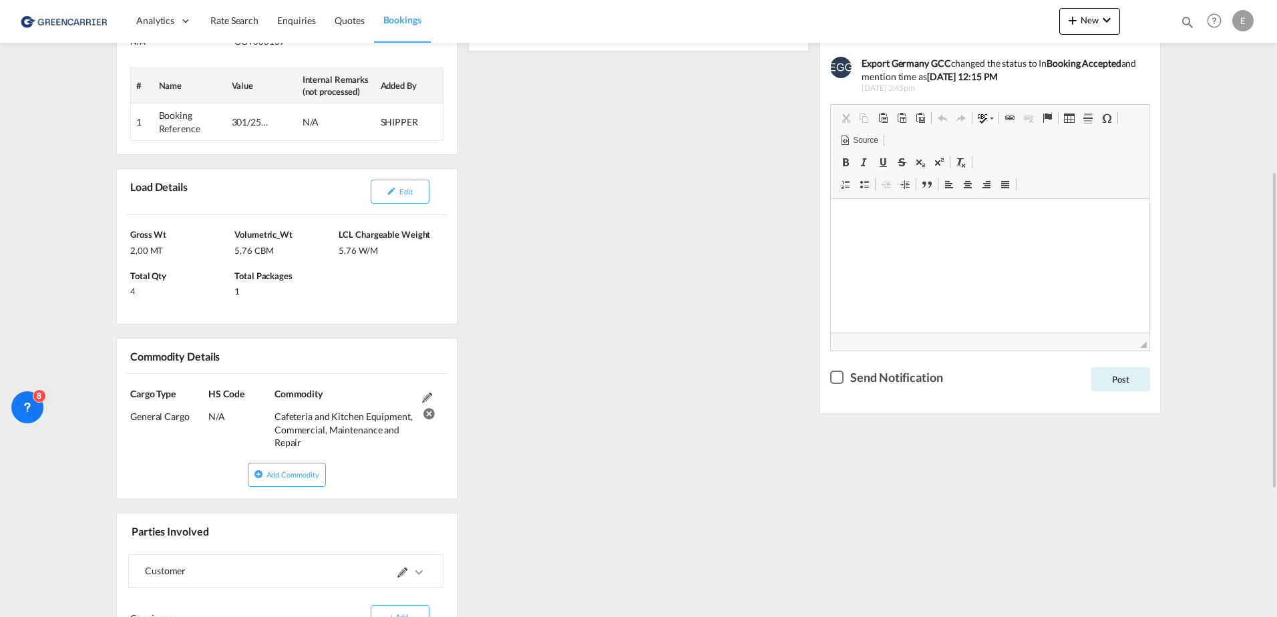
scroll to position [581, 0]
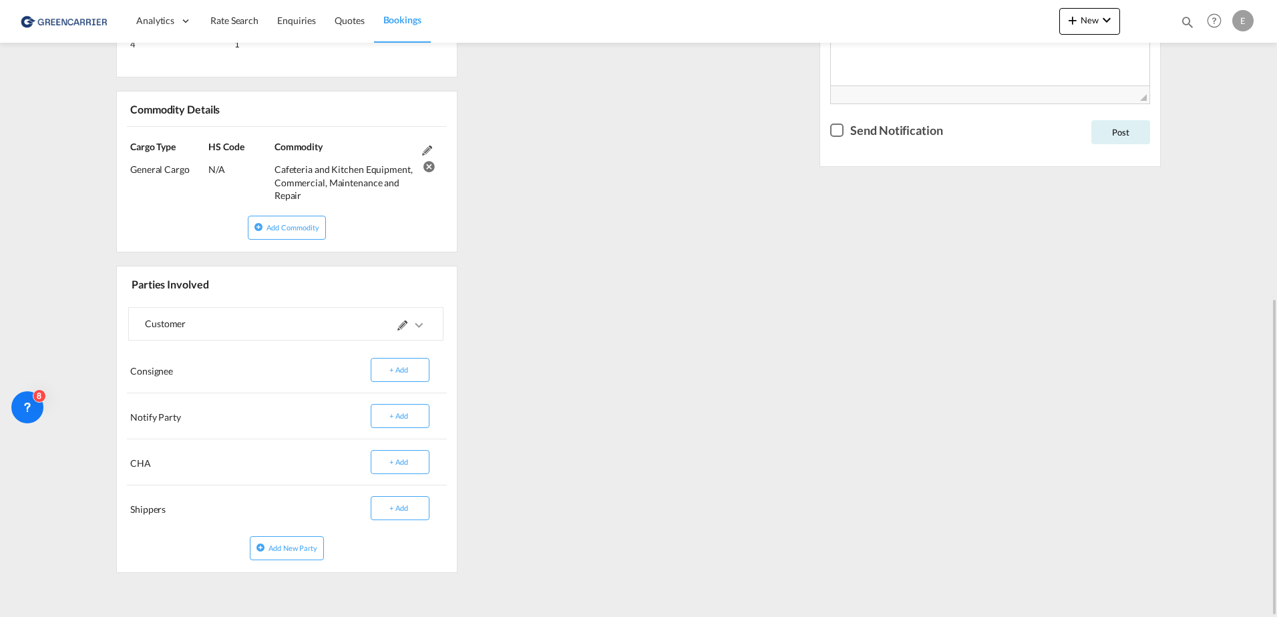
click at [408, 326] on span at bounding box center [411, 324] width 29 height 32
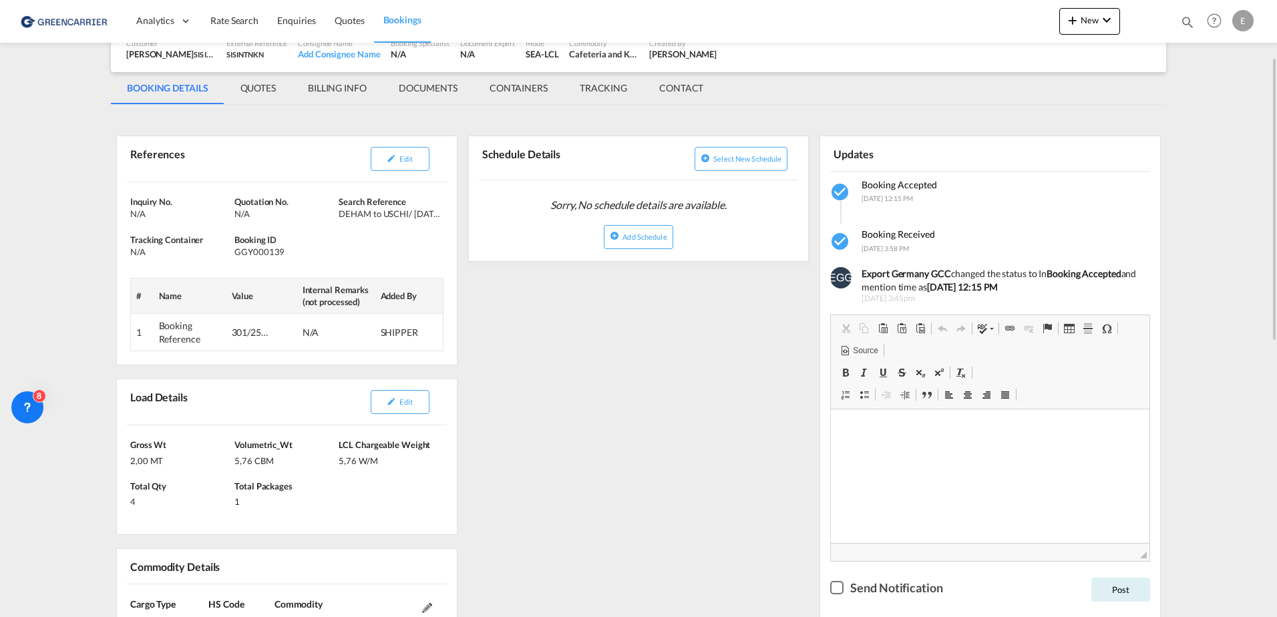
scroll to position [0, 0]
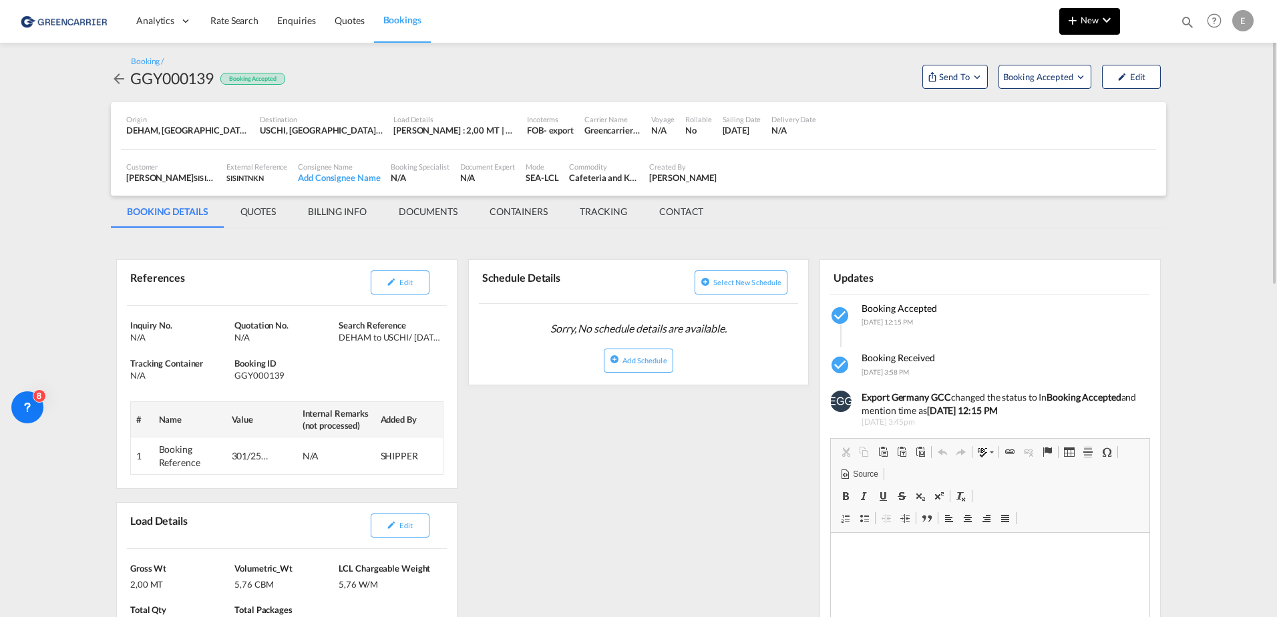
click at [1100, 15] on md-icon "icon-chevron-down" at bounding box center [1106, 20] width 16 height 16
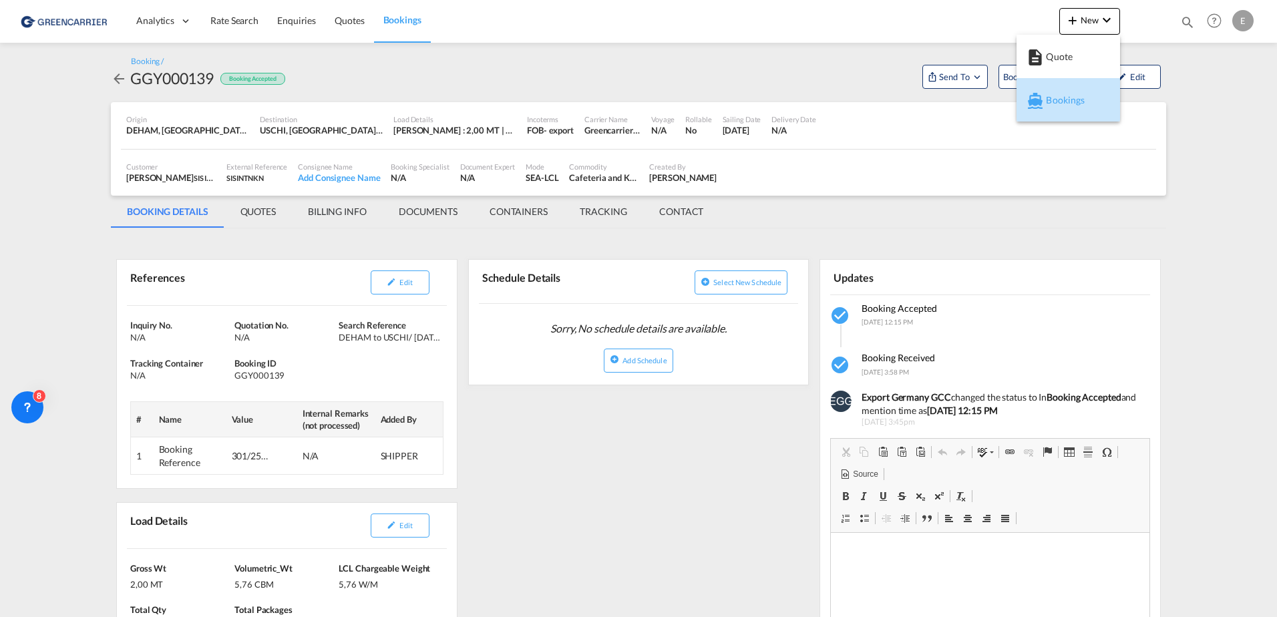
click at [1060, 95] on span "Bookings" at bounding box center [1053, 100] width 15 height 27
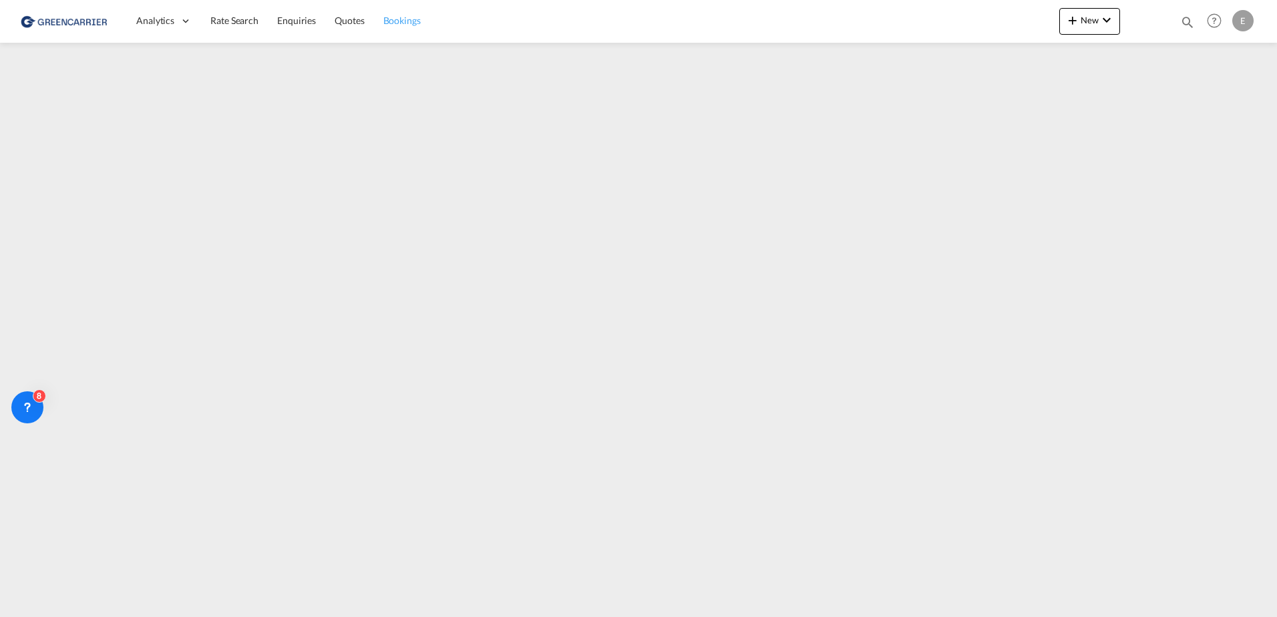
click at [414, 24] on span "Bookings" at bounding box center [401, 20] width 37 height 11
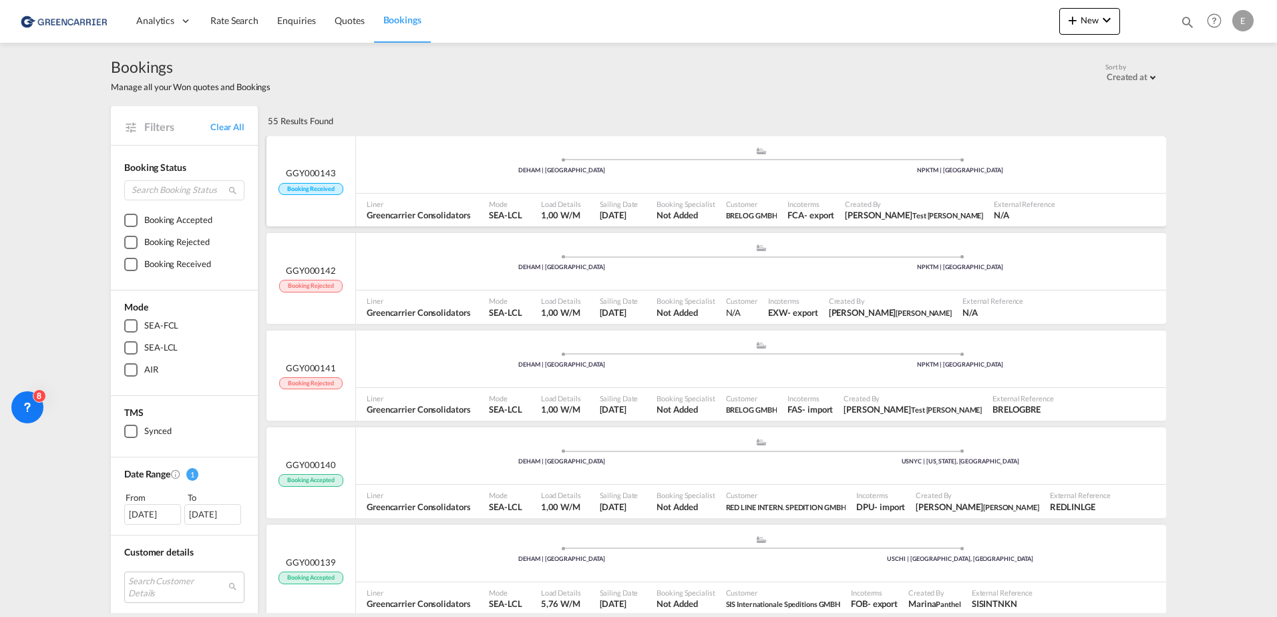
click at [819, 184] on div ".a{fill:#aaa8ad;} .a{fill:#aaa8ad;} DEHAM | [GEOGRAPHIC_DATA] NPKTM | [GEOGRAPH…" at bounding box center [761, 166] width 810 height 40
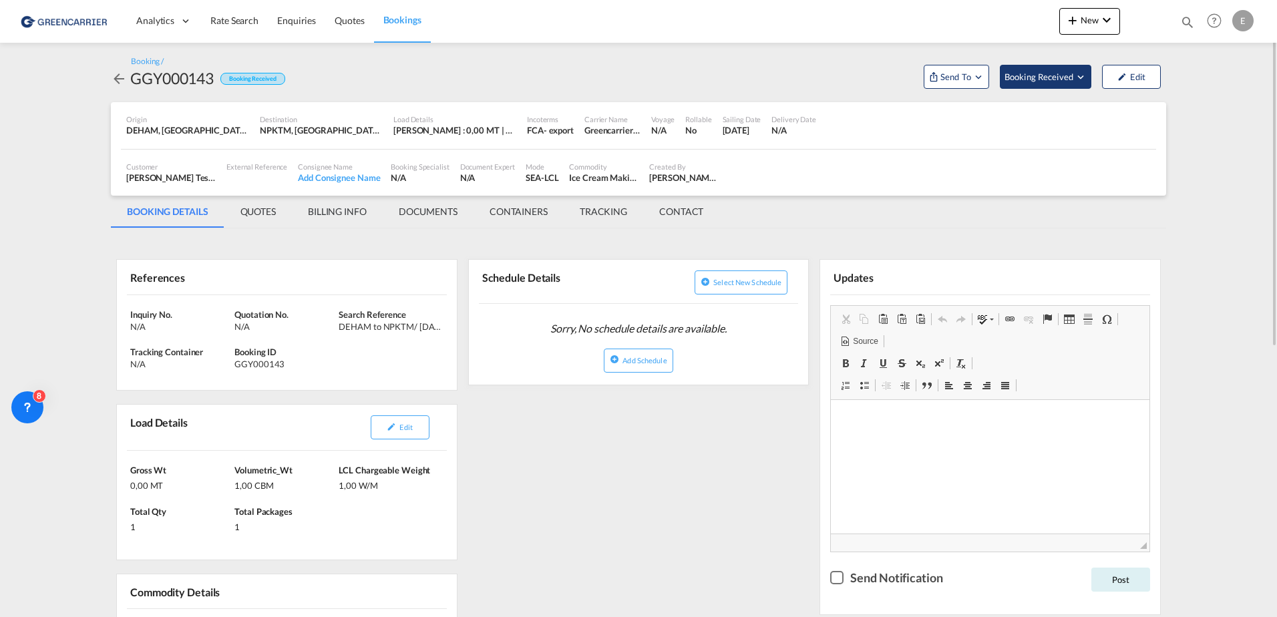
click at [1058, 84] on button "Booking Received" at bounding box center [1045, 77] width 91 height 24
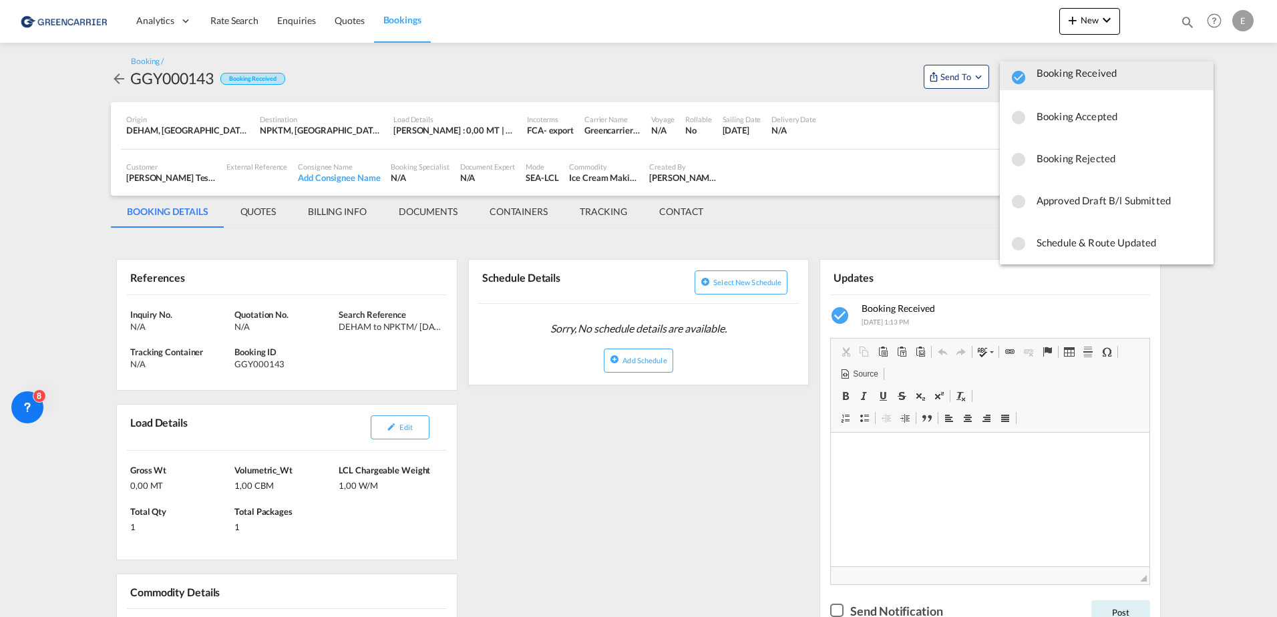
scroll to position [18, 0]
click at [1070, 156] on span "Booking Rejected" at bounding box center [1119, 156] width 166 height 24
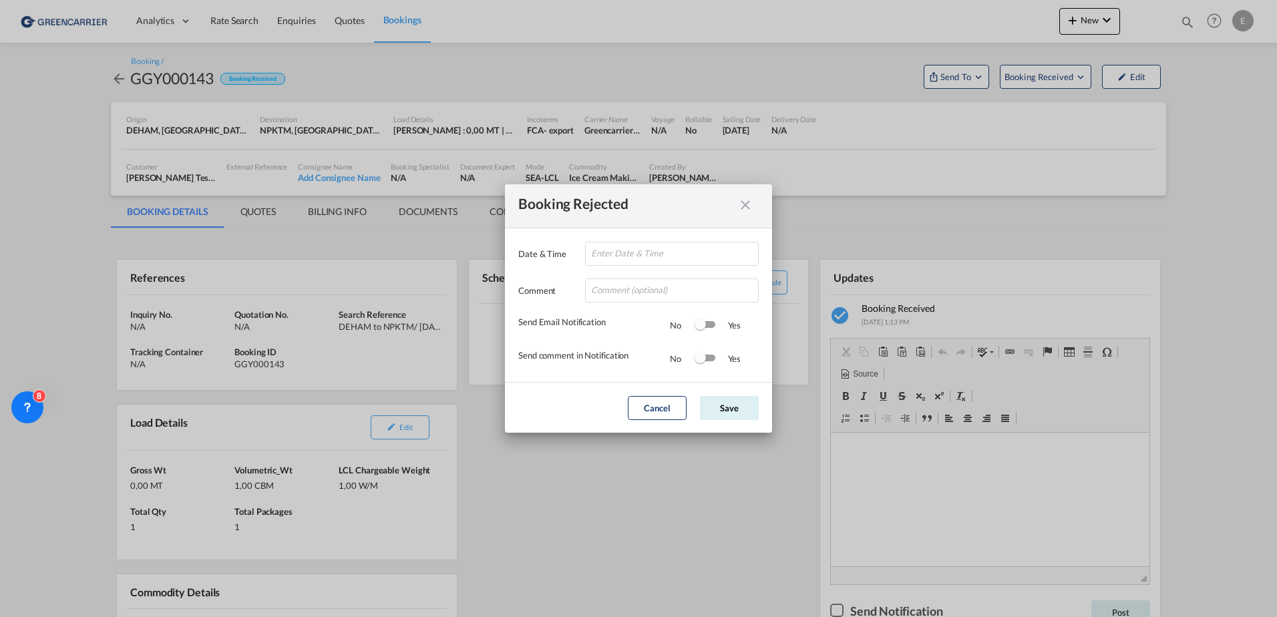
type input "[DATE] 14:01"
click at [642, 278] on input "Date & ..." at bounding box center [672, 290] width 174 height 24
type input "test"
click at [735, 413] on button "Save" at bounding box center [729, 408] width 59 height 24
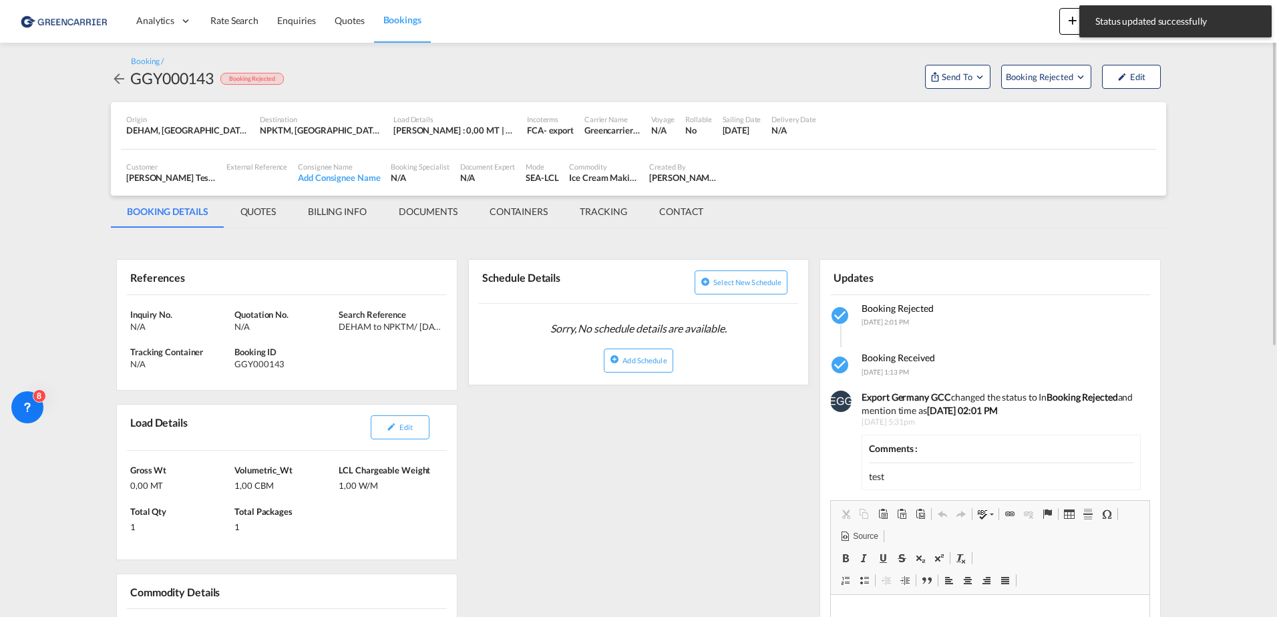
click at [121, 78] on md-icon "icon-arrow-left" at bounding box center [119, 79] width 16 height 16
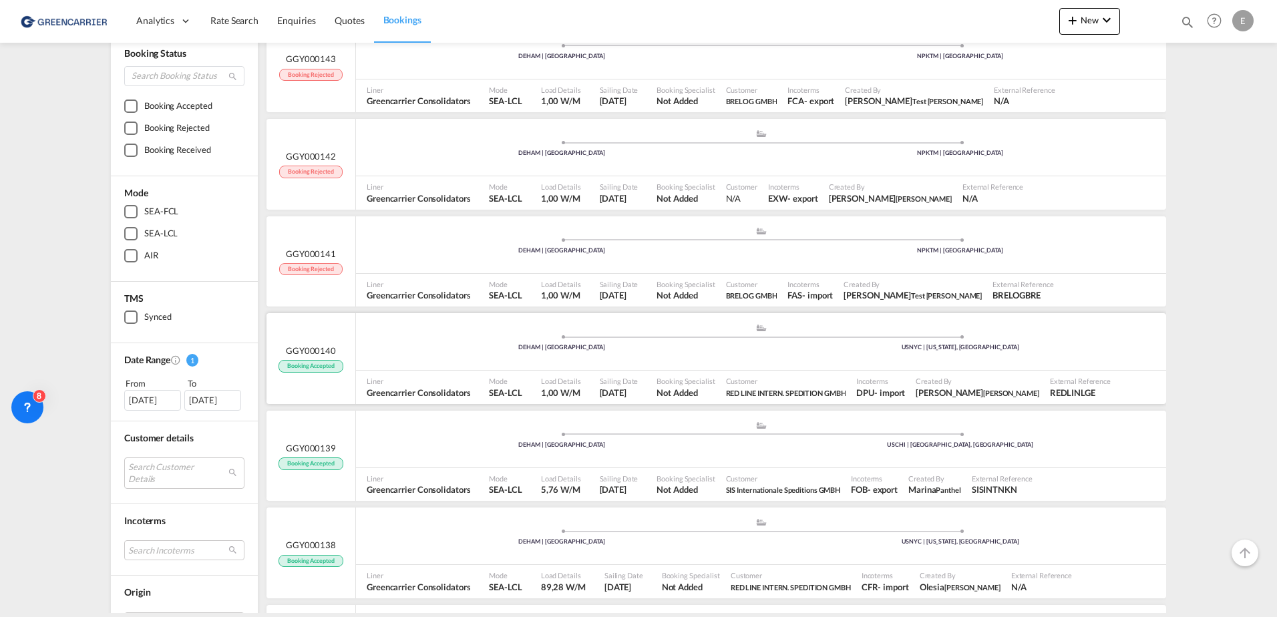
scroll to position [134, 0]
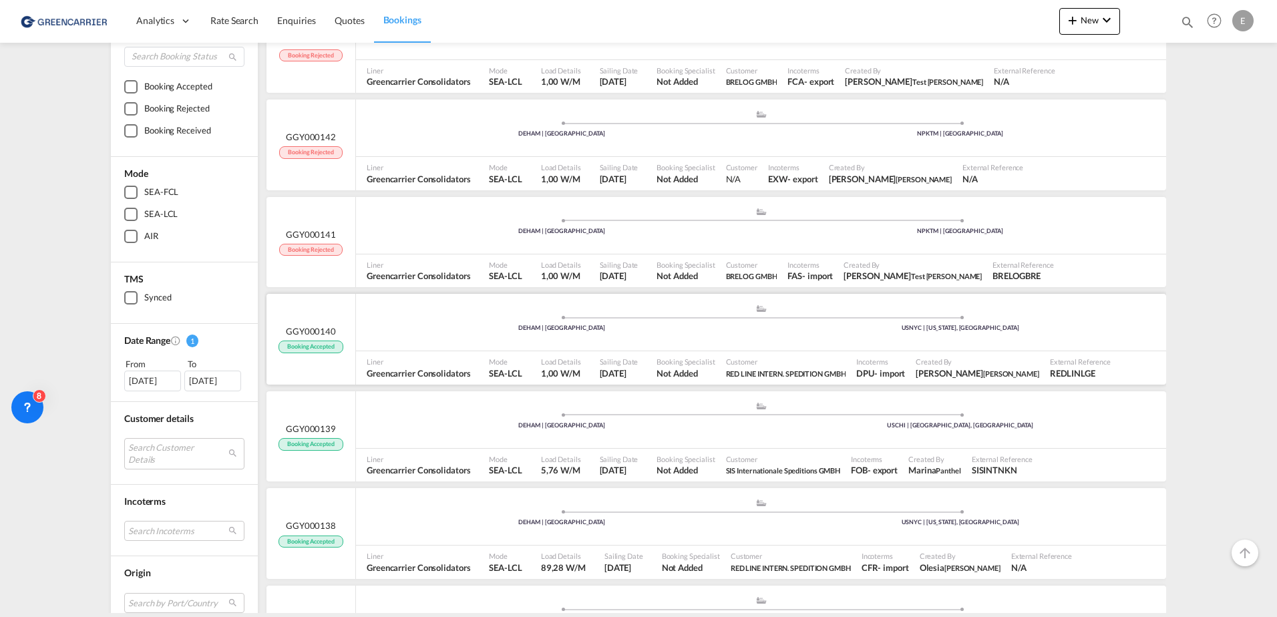
click at [460, 335] on div ".a{fill:#aaa8ad;} .a{fill:#aaa8ad;} DEHAM | [GEOGRAPHIC_DATA] USNYC | [US_STATE…" at bounding box center [761, 324] width 810 height 40
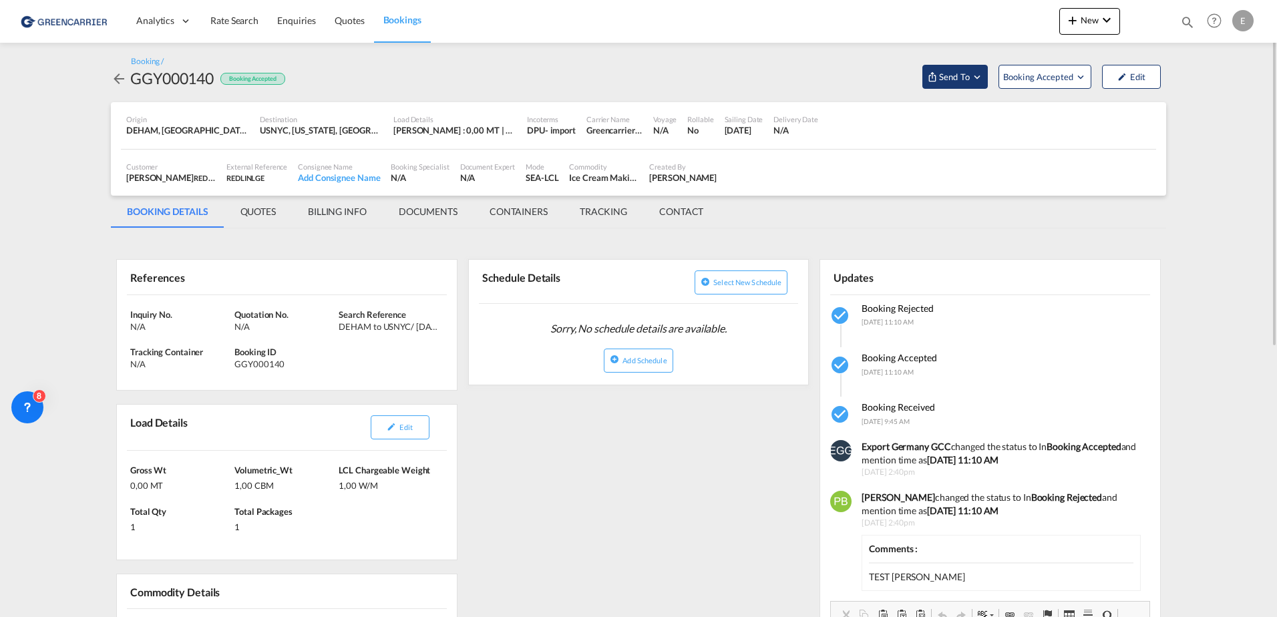
click at [959, 83] on span "Send To" at bounding box center [953, 76] width 33 height 13
click at [1100, 122] on span "Send Booking" at bounding box center [1087, 122] width 53 height 21
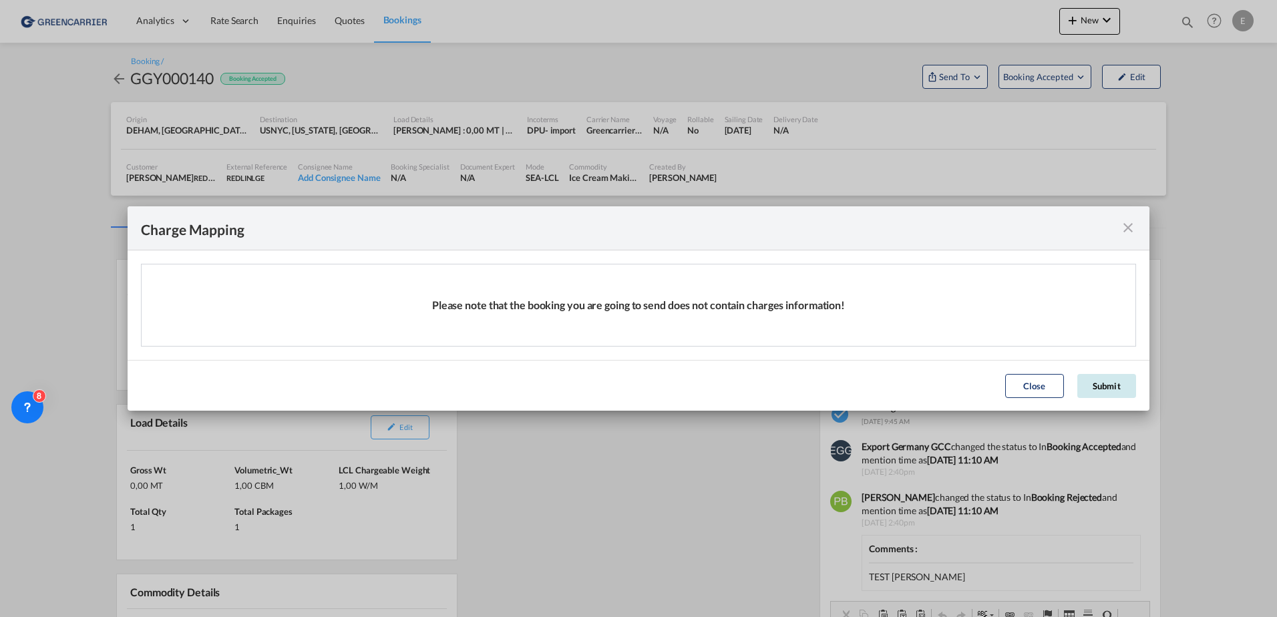
click at [1110, 392] on button "Submit" at bounding box center [1106, 386] width 59 height 24
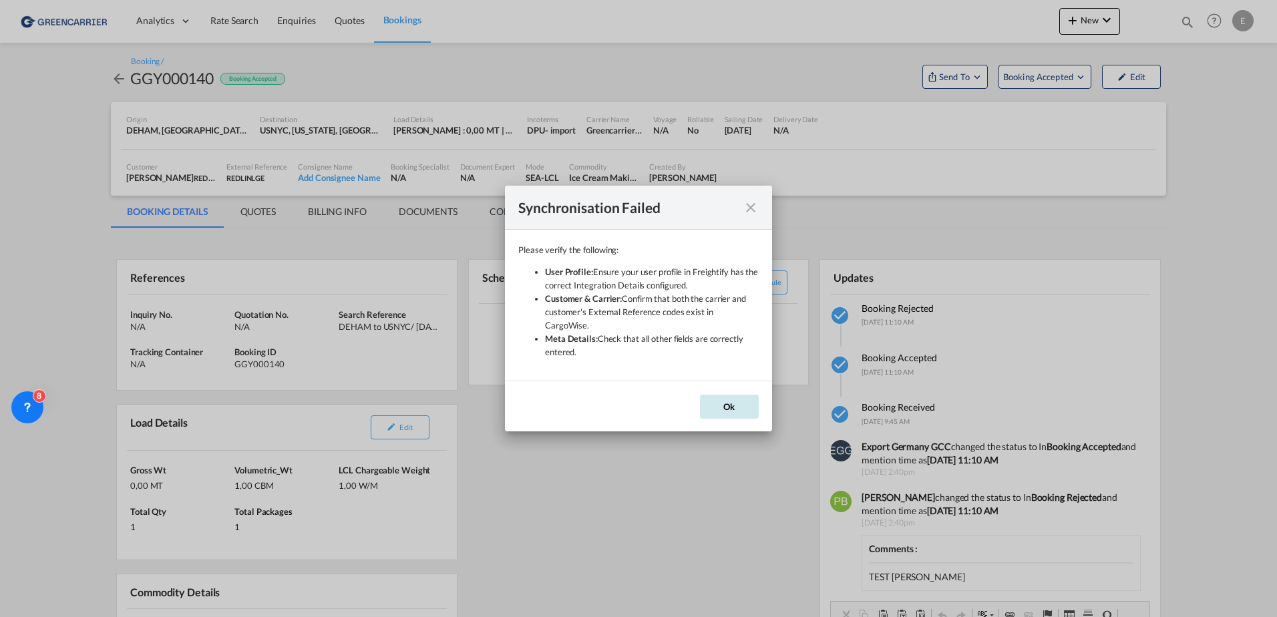
click at [728, 404] on button "Ok" at bounding box center [729, 407] width 59 height 24
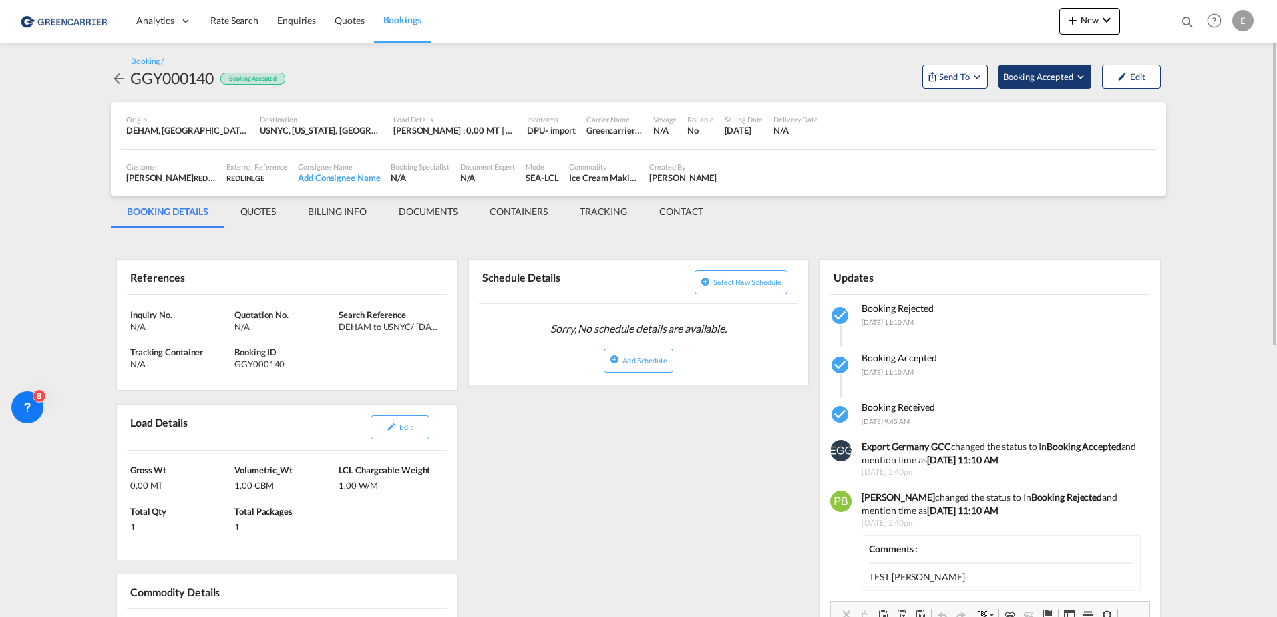
click at [1036, 81] on span "Booking Accepted" at bounding box center [1038, 76] width 71 height 13
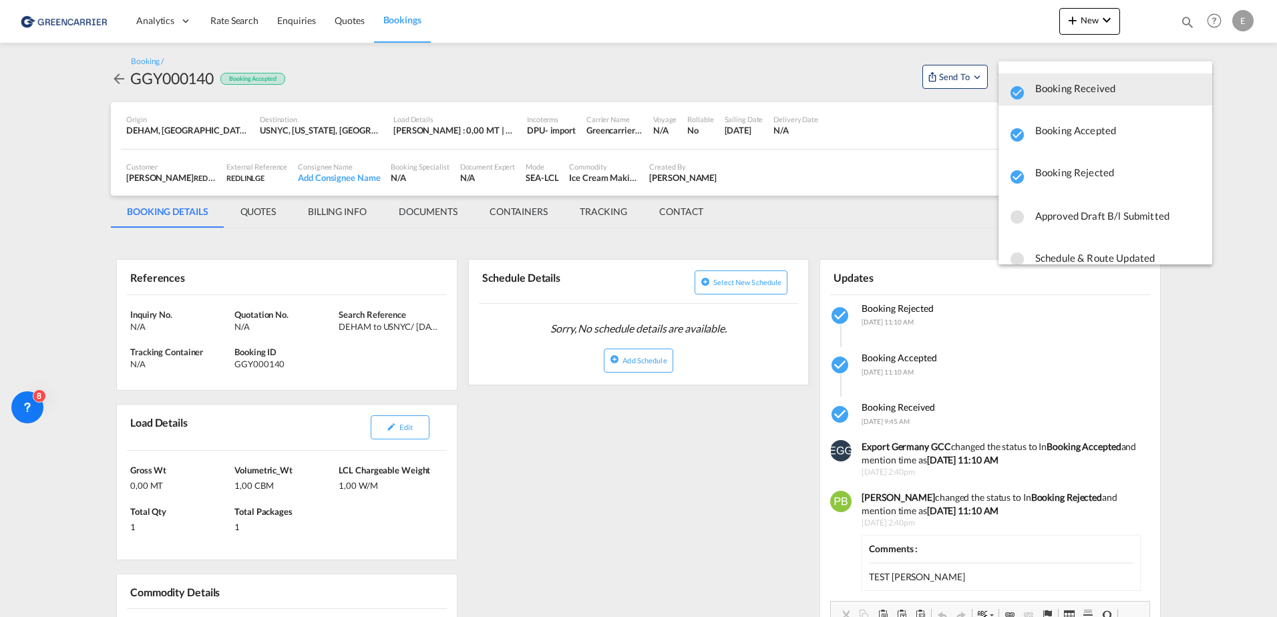
click at [1048, 132] on span "button" at bounding box center [1118, 135] width 166 height 19
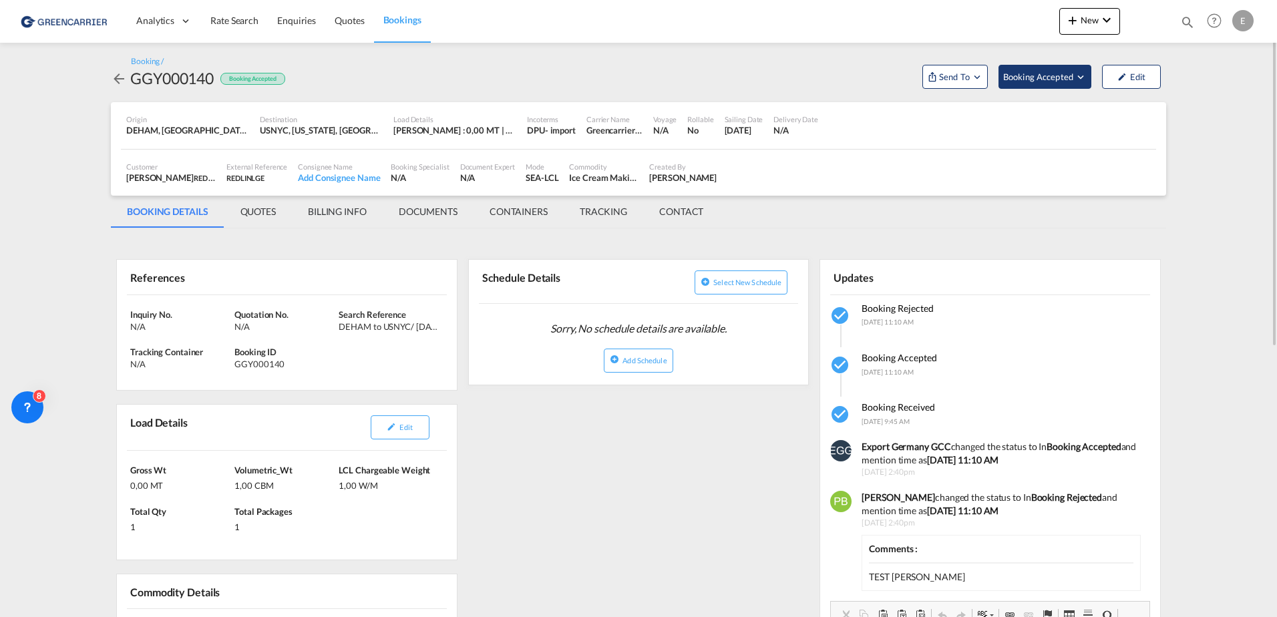
click at [1052, 75] on span "Booking Accepted" at bounding box center [1038, 76] width 71 height 13
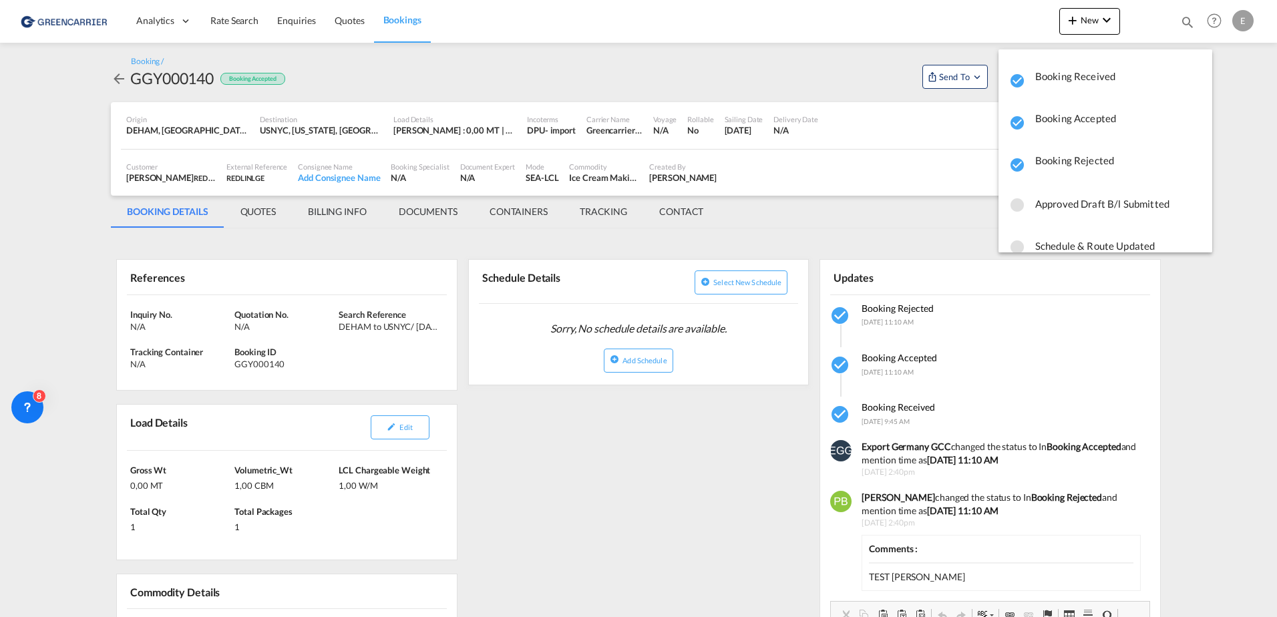
click at [1057, 164] on span "button" at bounding box center [1118, 165] width 166 height 19
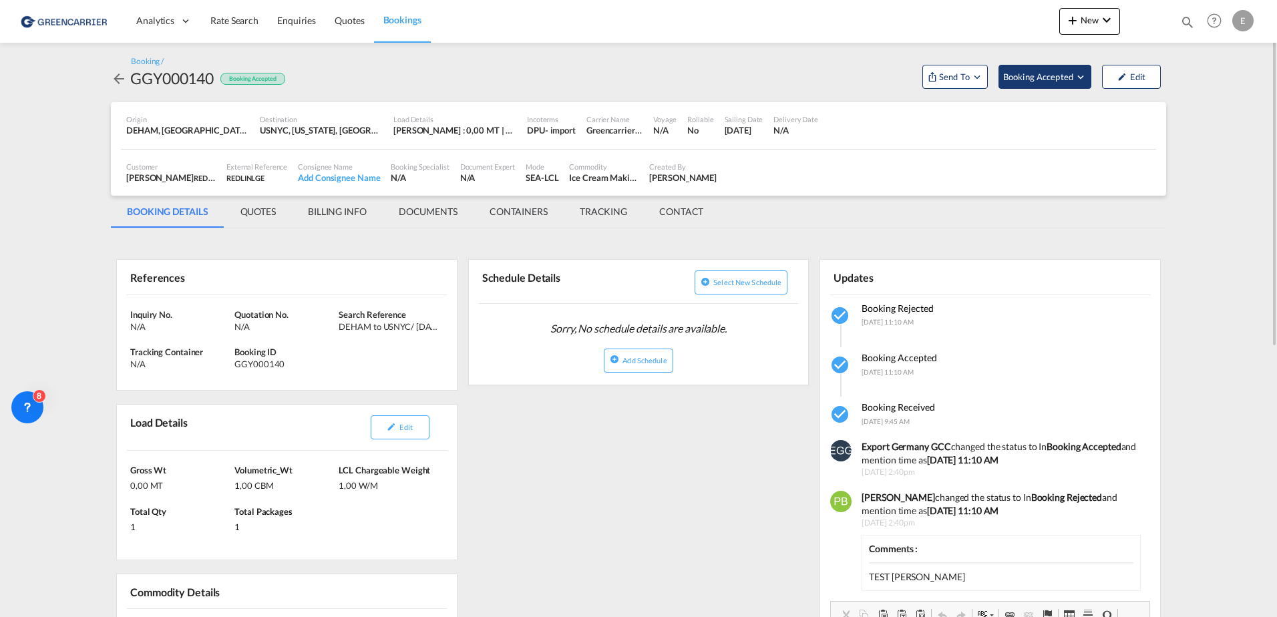
click at [1059, 84] on button "Booking Accepted" at bounding box center [1044, 77] width 93 height 24
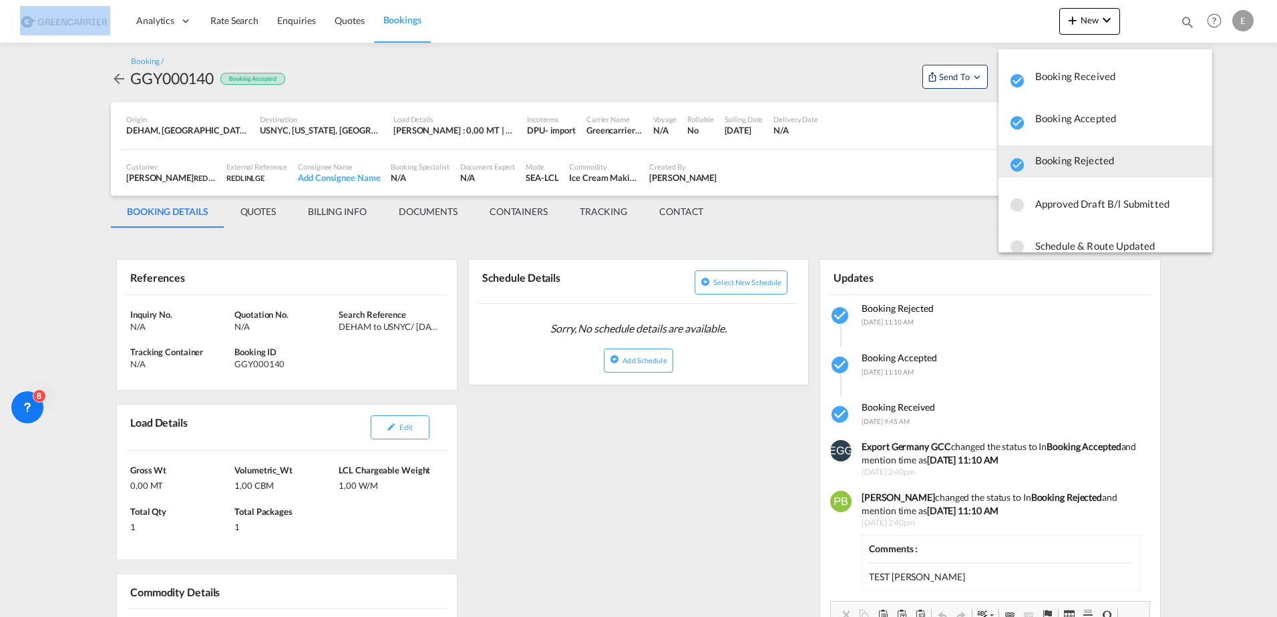
click at [964, 181] on md-backdrop at bounding box center [638, 308] width 1277 height 617
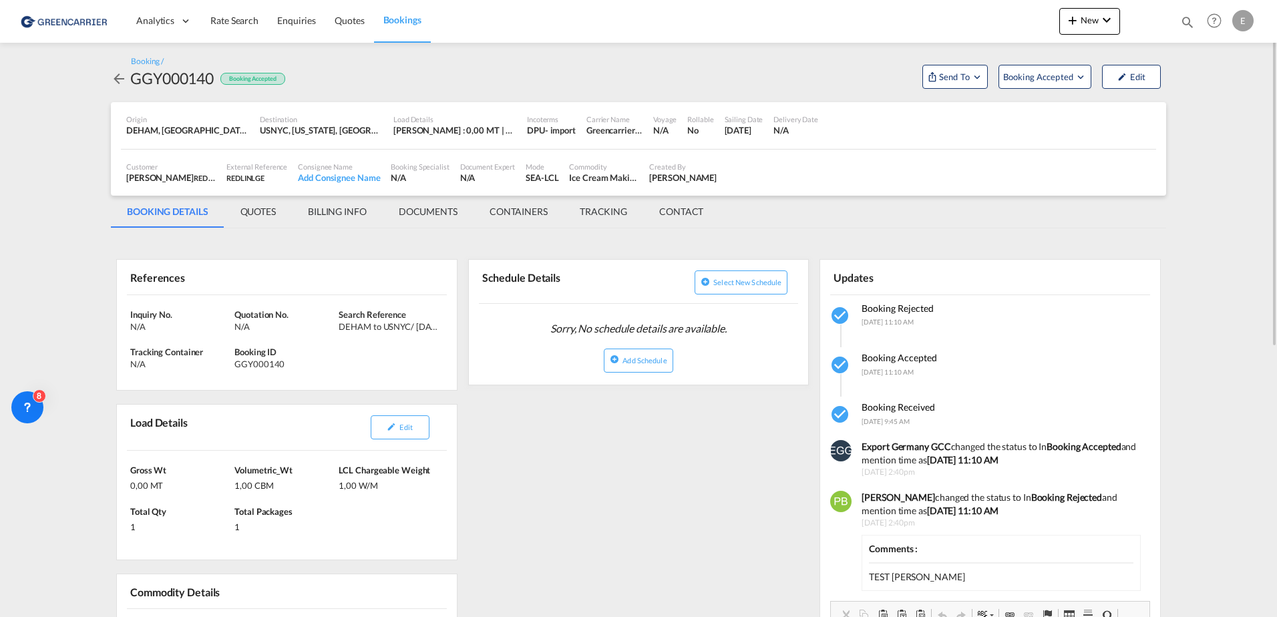
click at [116, 80] on md-icon "icon-arrow-left" at bounding box center [119, 79] width 16 height 16
